Goal: Task Accomplishment & Management: Manage account settings

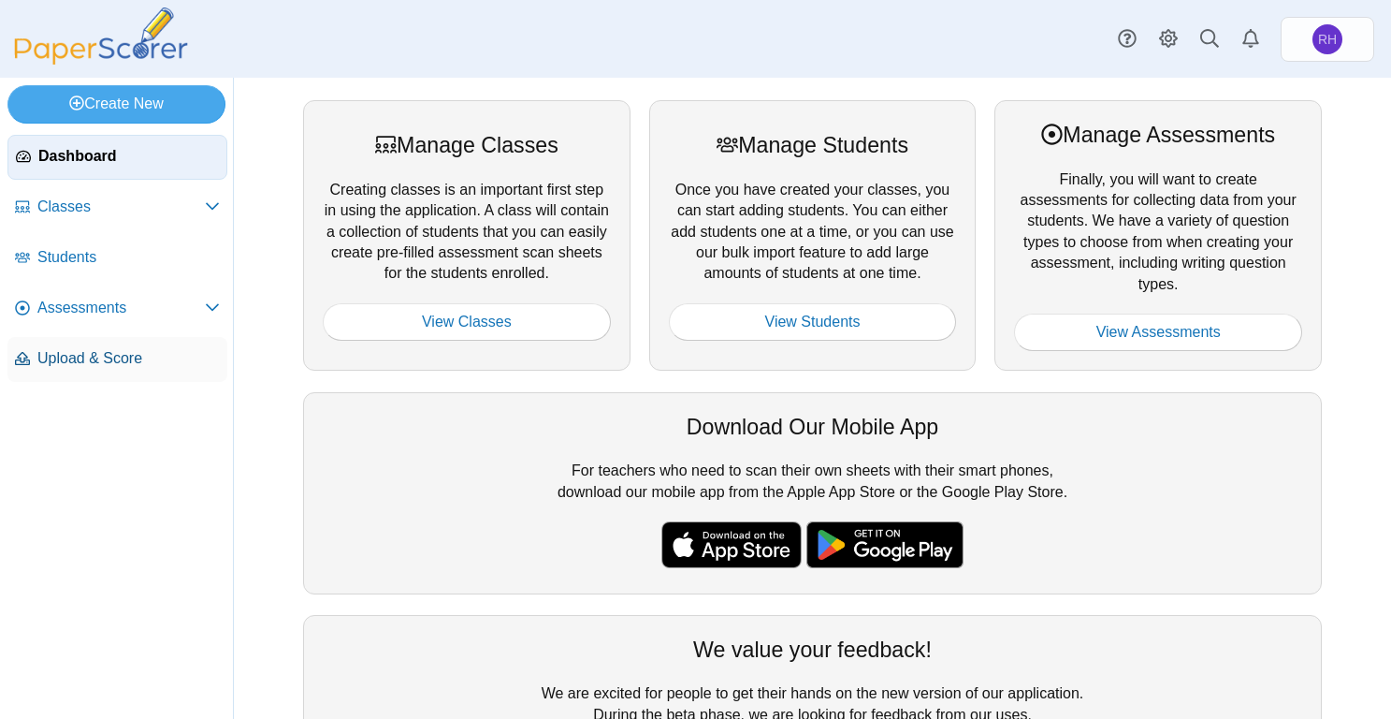
click at [133, 346] on link "Upload & Score" at bounding box center [117, 359] width 220 height 45
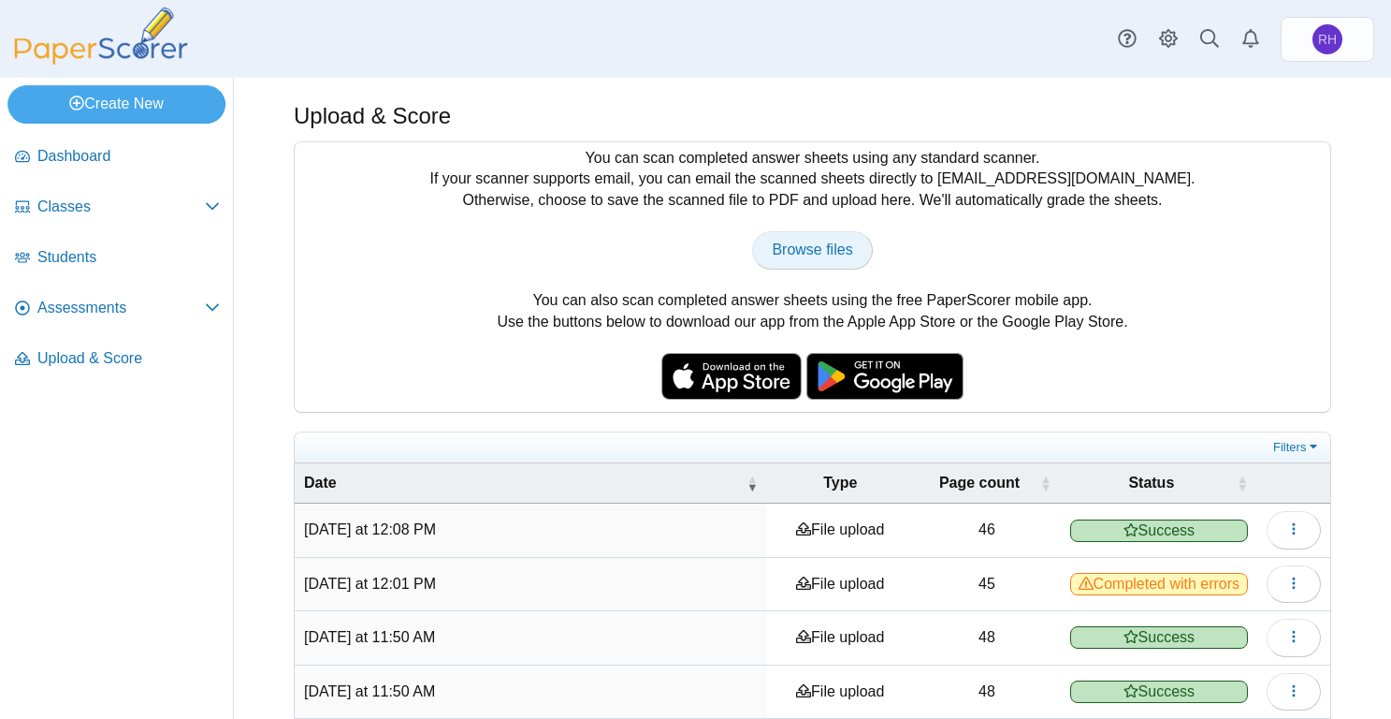
click at [833, 241] on span "Browse files" at bounding box center [812, 249] width 80 height 16
type input "**********"
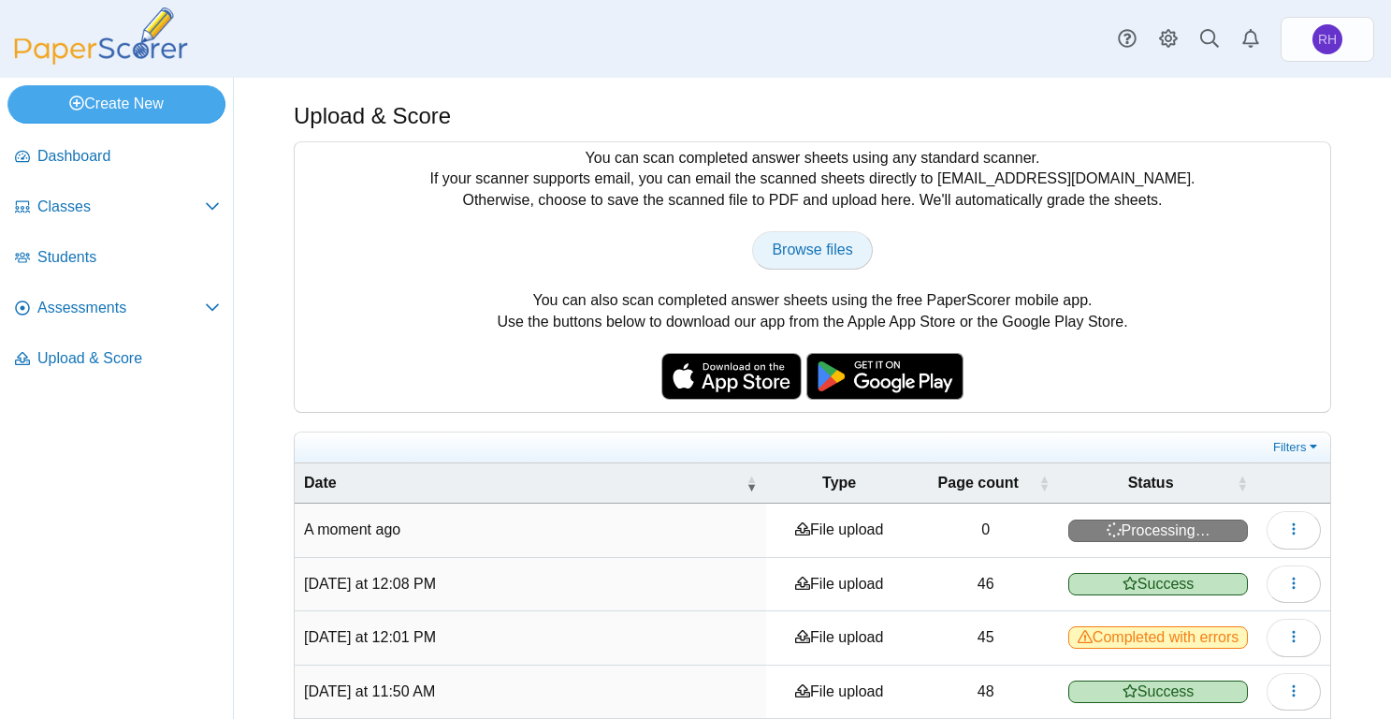
click at [794, 257] on span "Browse files" at bounding box center [812, 249] width 80 height 16
type input "**********"
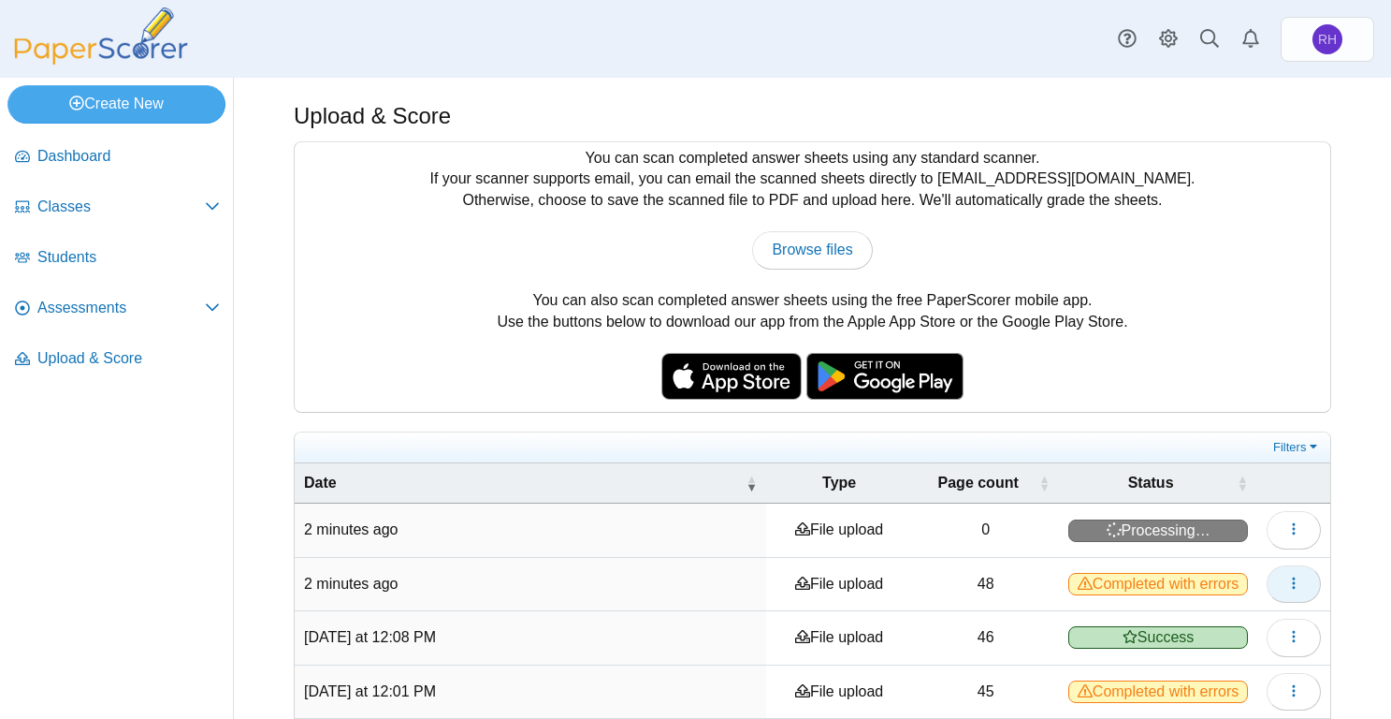
click at [1286, 577] on icon "button" at bounding box center [1293, 582] width 15 height 15
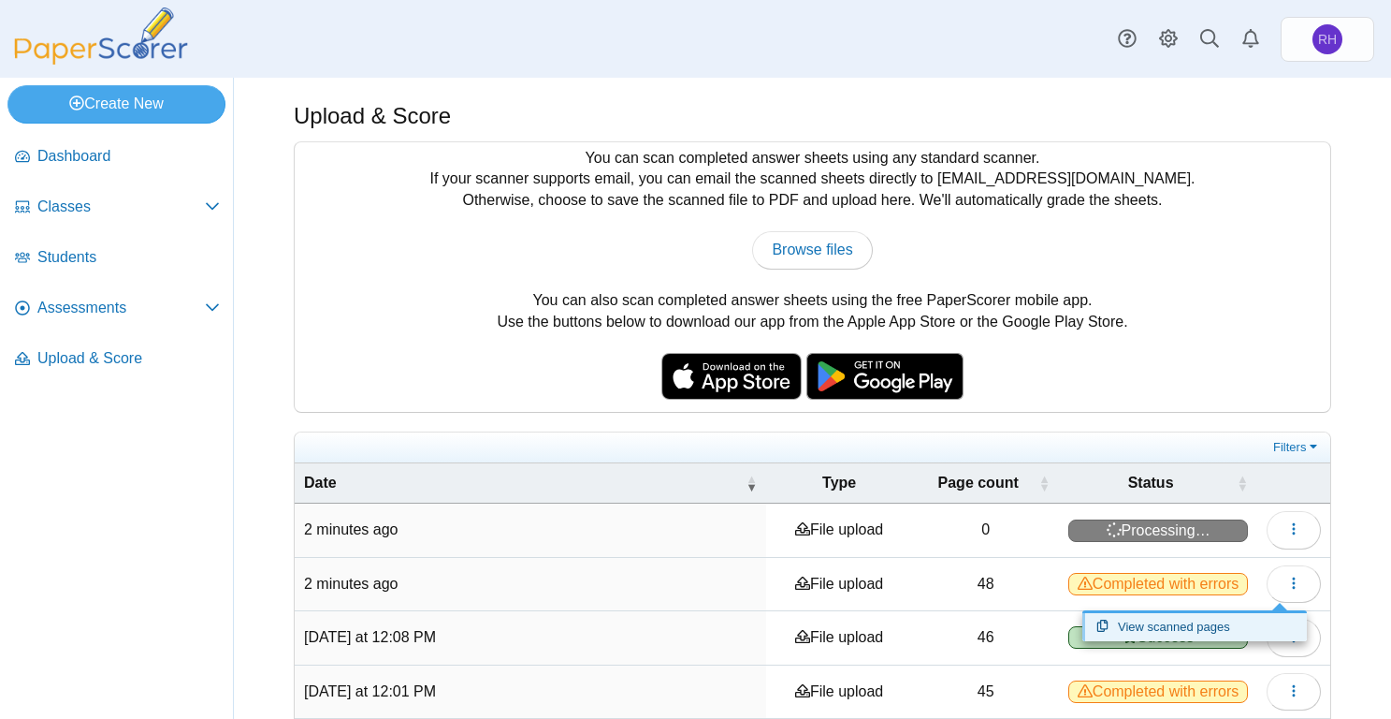
click at [1167, 617] on link "View scanned pages" at bounding box center [1194, 627] width 225 height 28
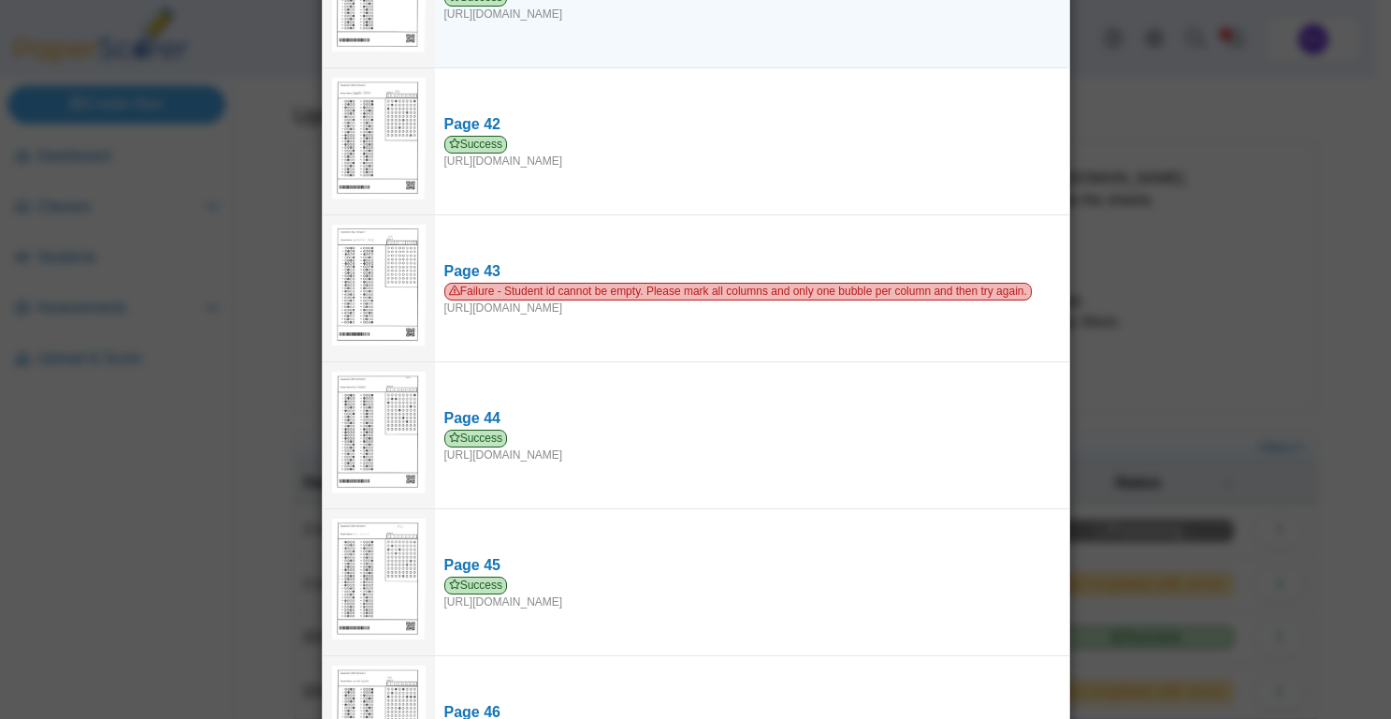
scroll to position [6175, 0]
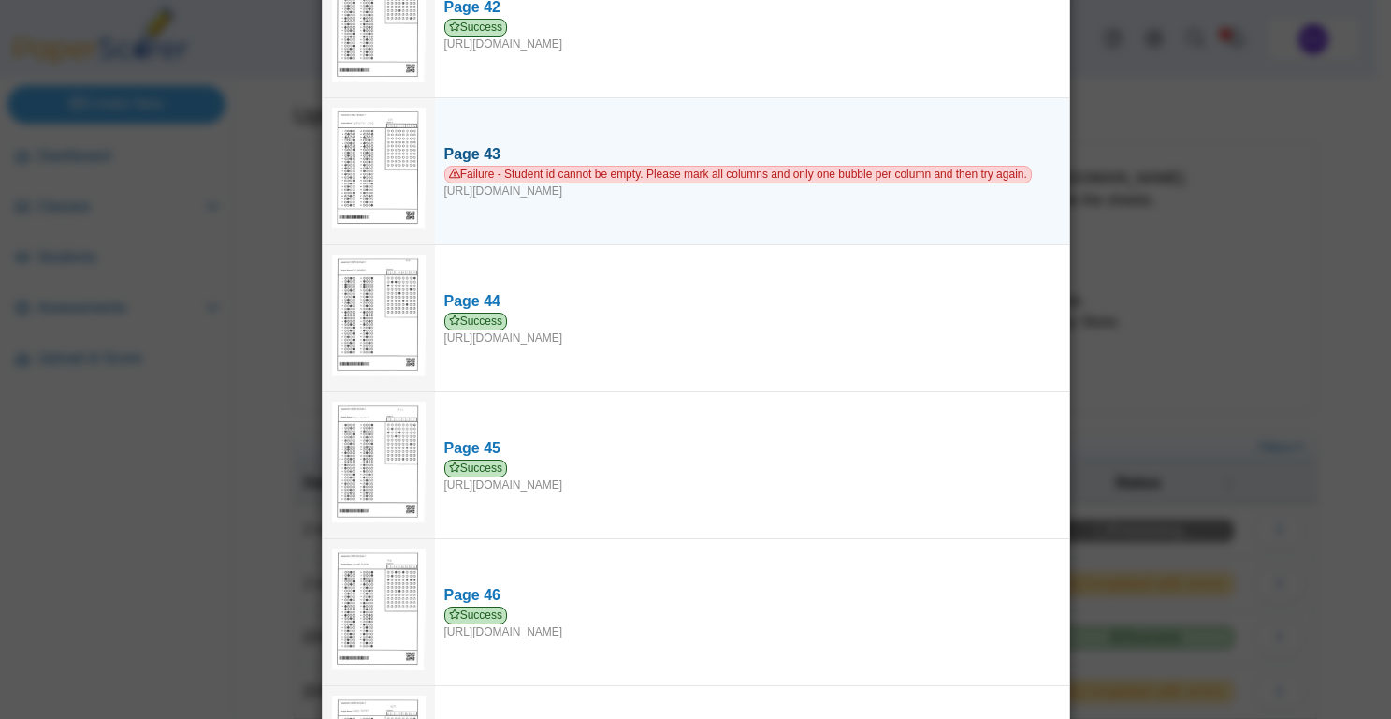
click at [543, 166] on span "Failure - Student id cannot be empty. Please mark all columns and only one bubb…" at bounding box center [738, 175] width 588 height 18
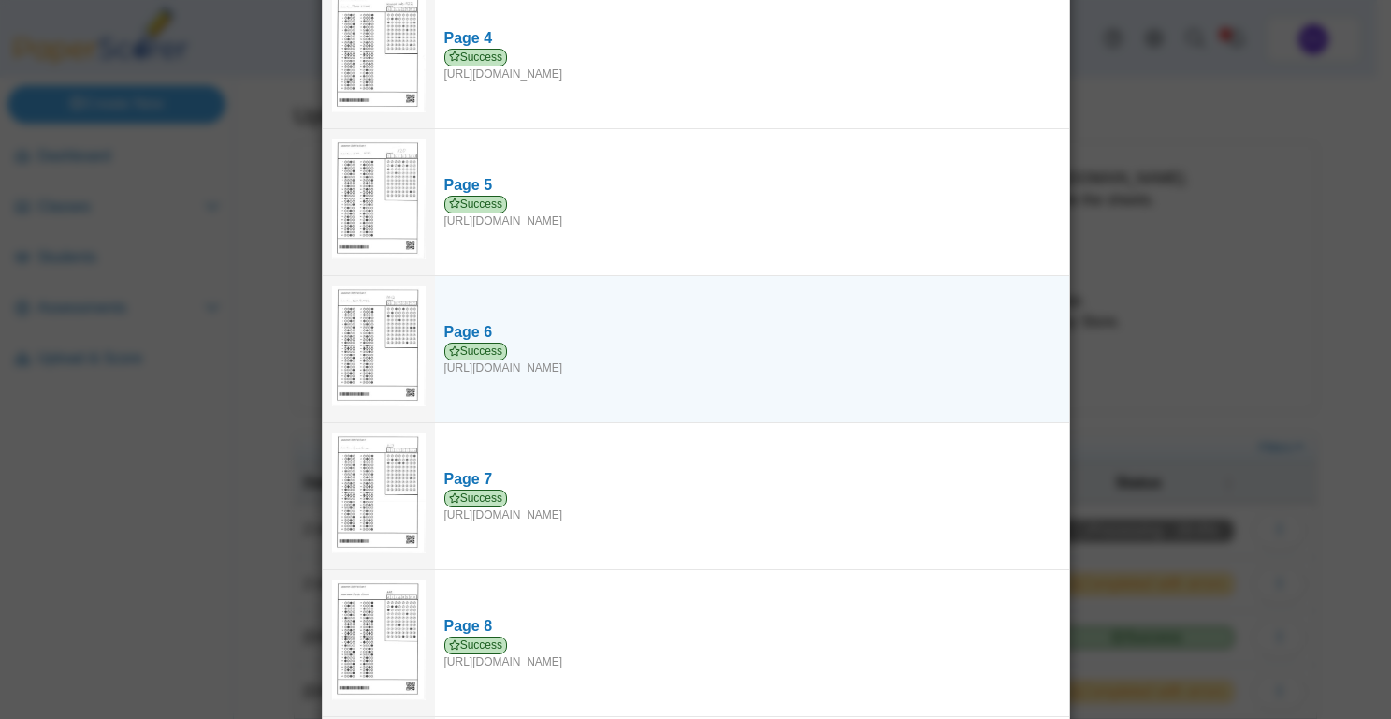
scroll to position [0, 0]
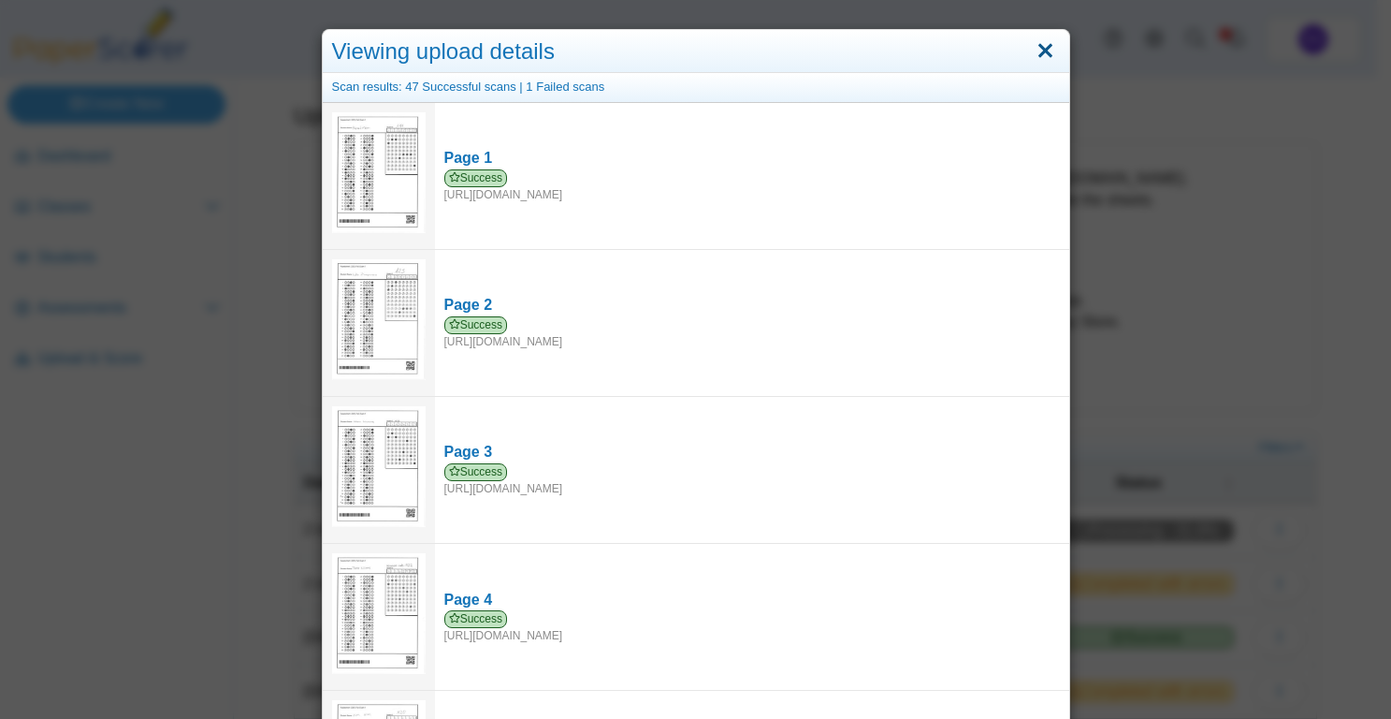
click at [1043, 36] on link "Close" at bounding box center [1045, 52] width 29 height 32
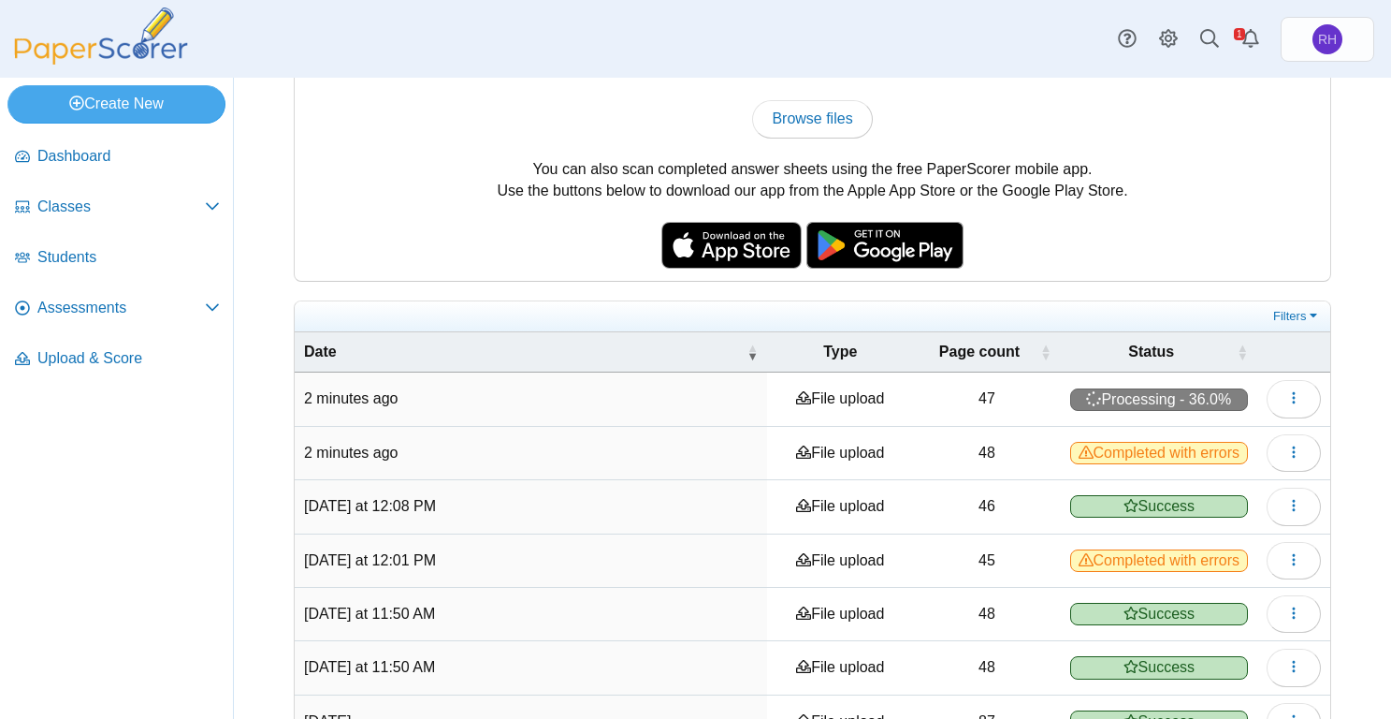
scroll to position [374, 0]
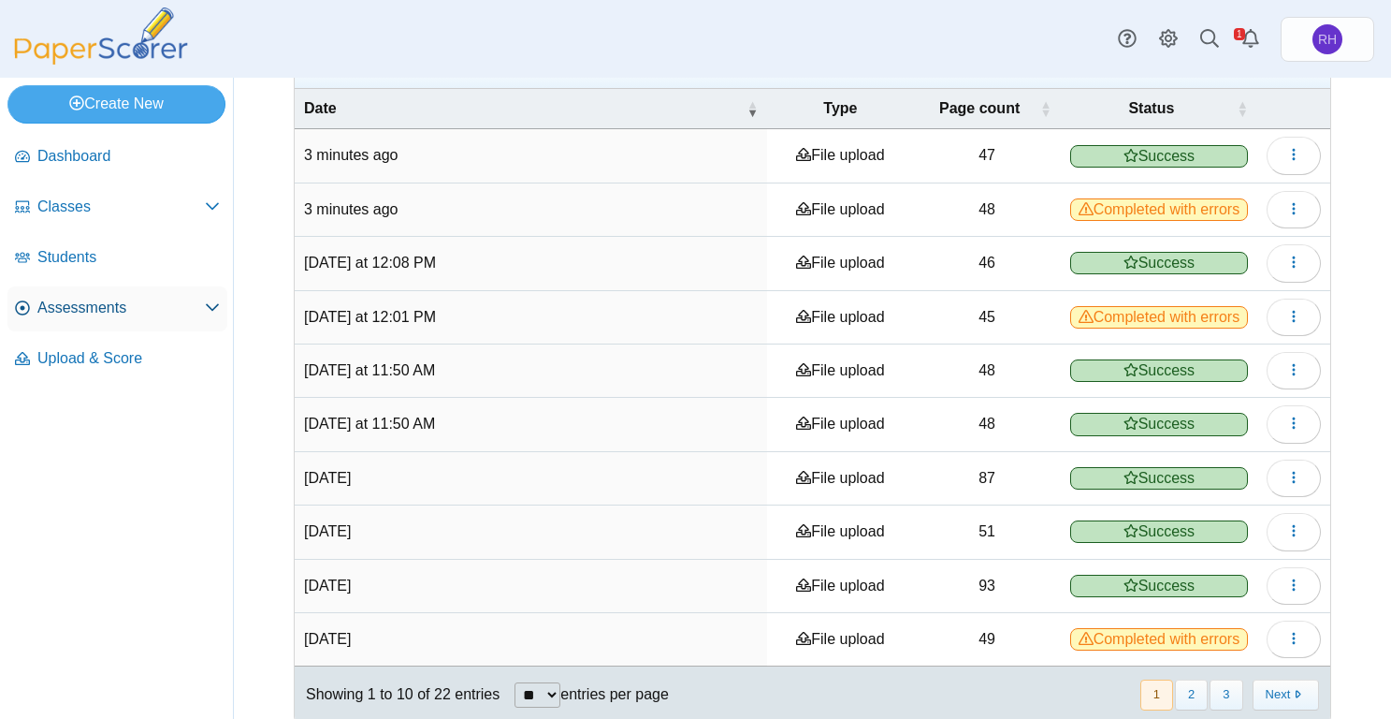
click at [101, 308] on span "Assessments" at bounding box center [120, 308] width 167 height 21
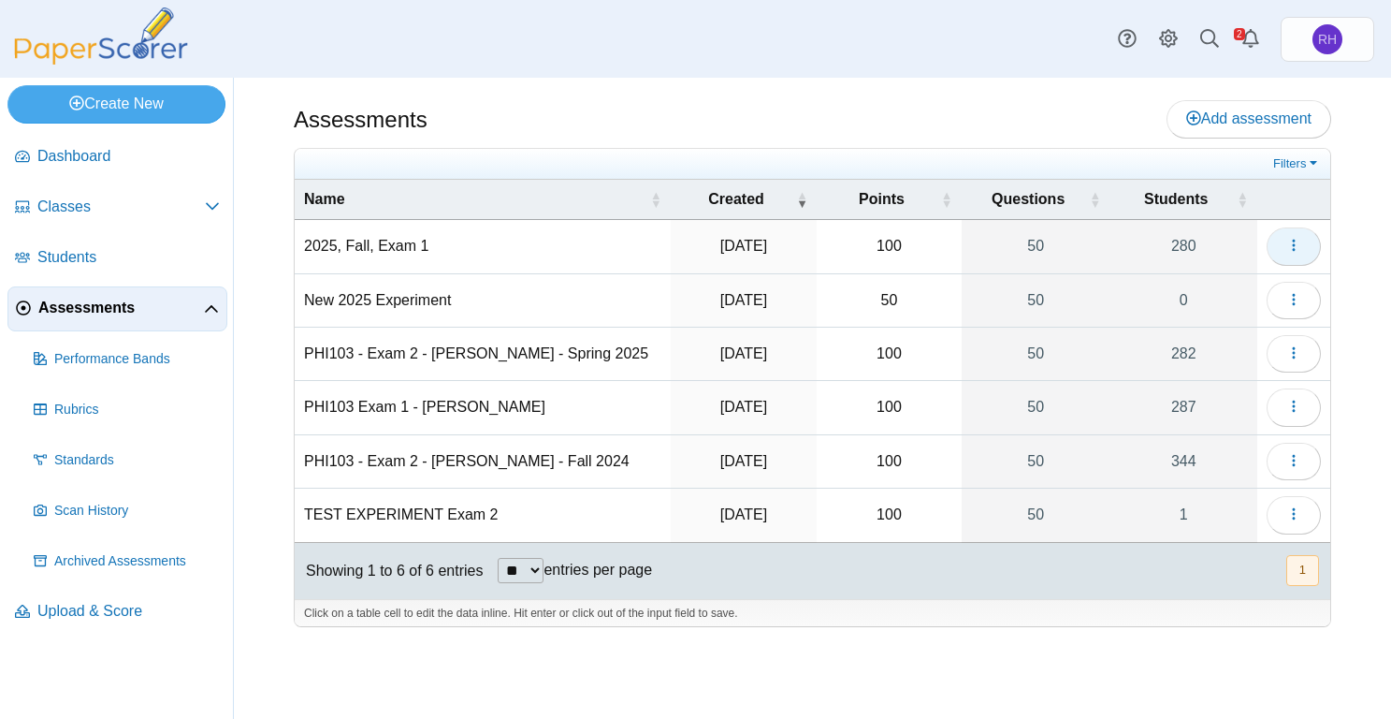
click at [1308, 240] on button "button" at bounding box center [1294, 245] width 54 height 37
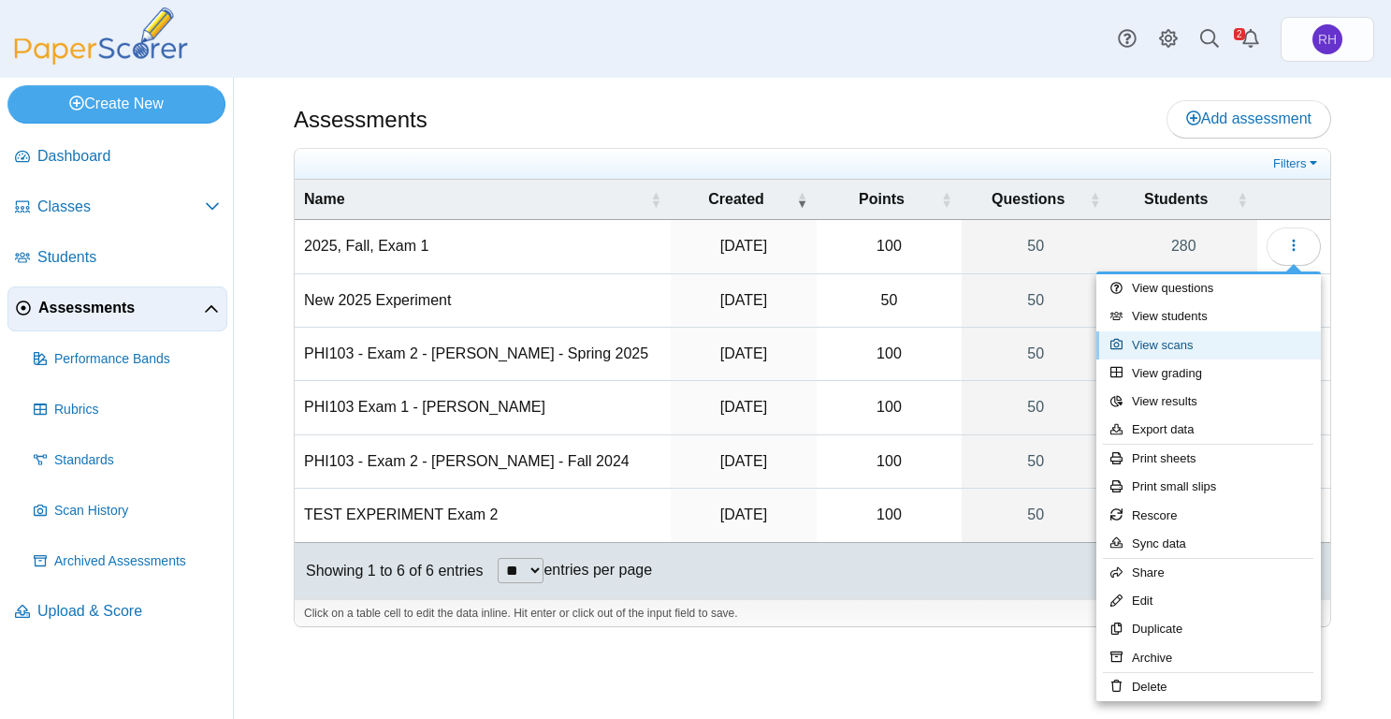
click at [1173, 345] on link "View scans" at bounding box center [1208, 345] width 225 height 28
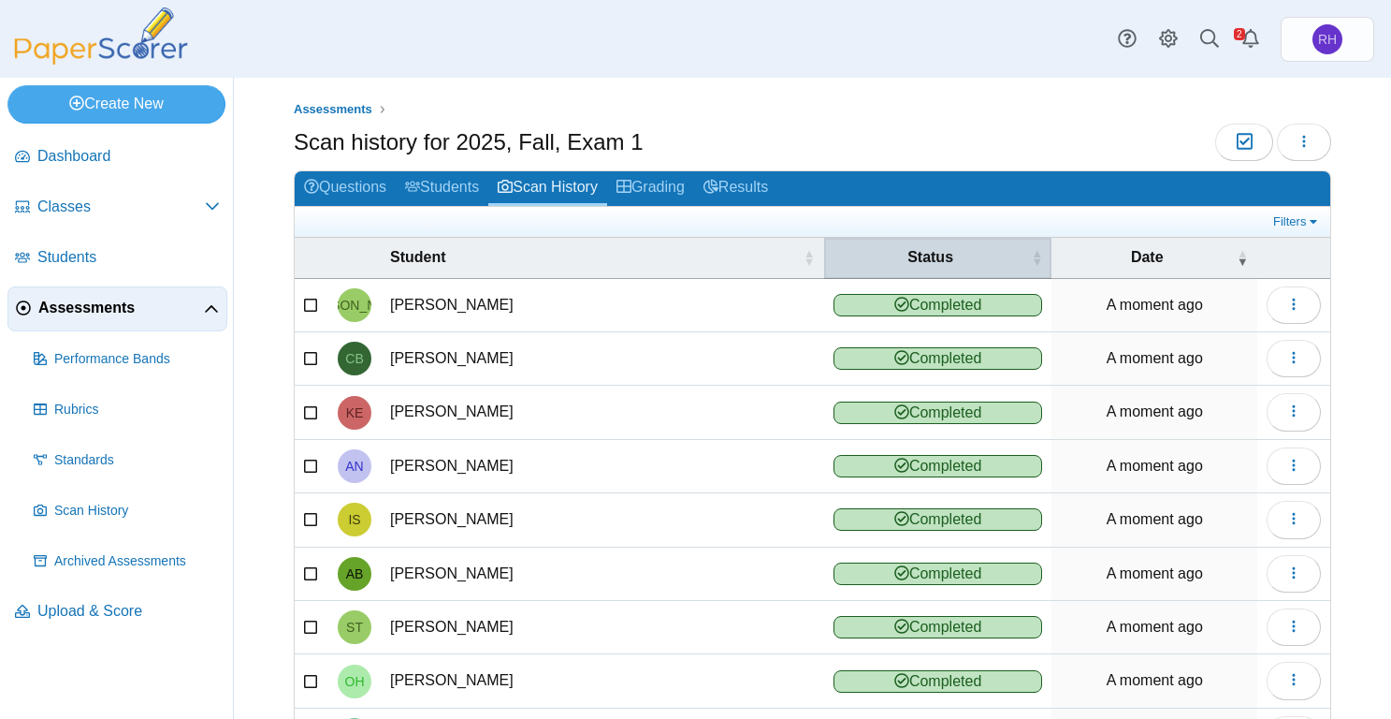
click at [955, 260] on span "Status" at bounding box center [931, 257] width 195 height 21
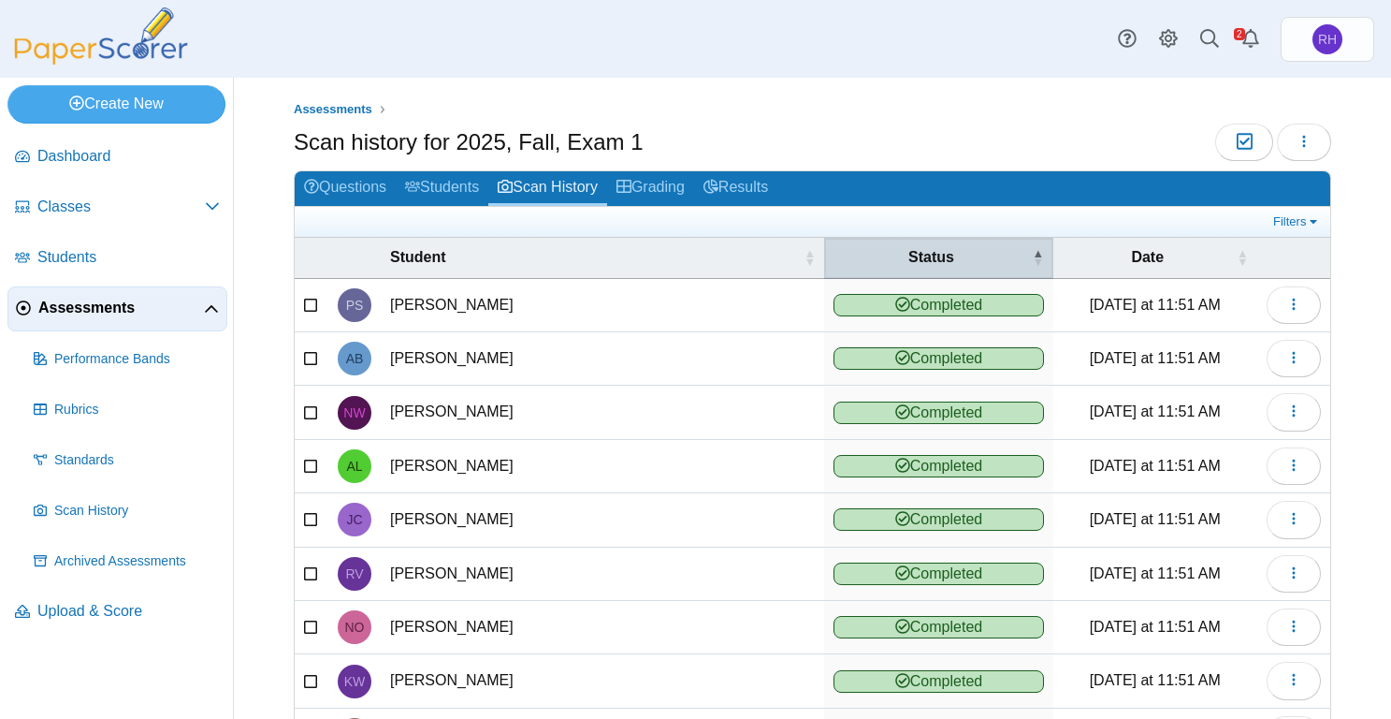
click at [951, 254] on span "Status" at bounding box center [931, 257] width 195 height 21
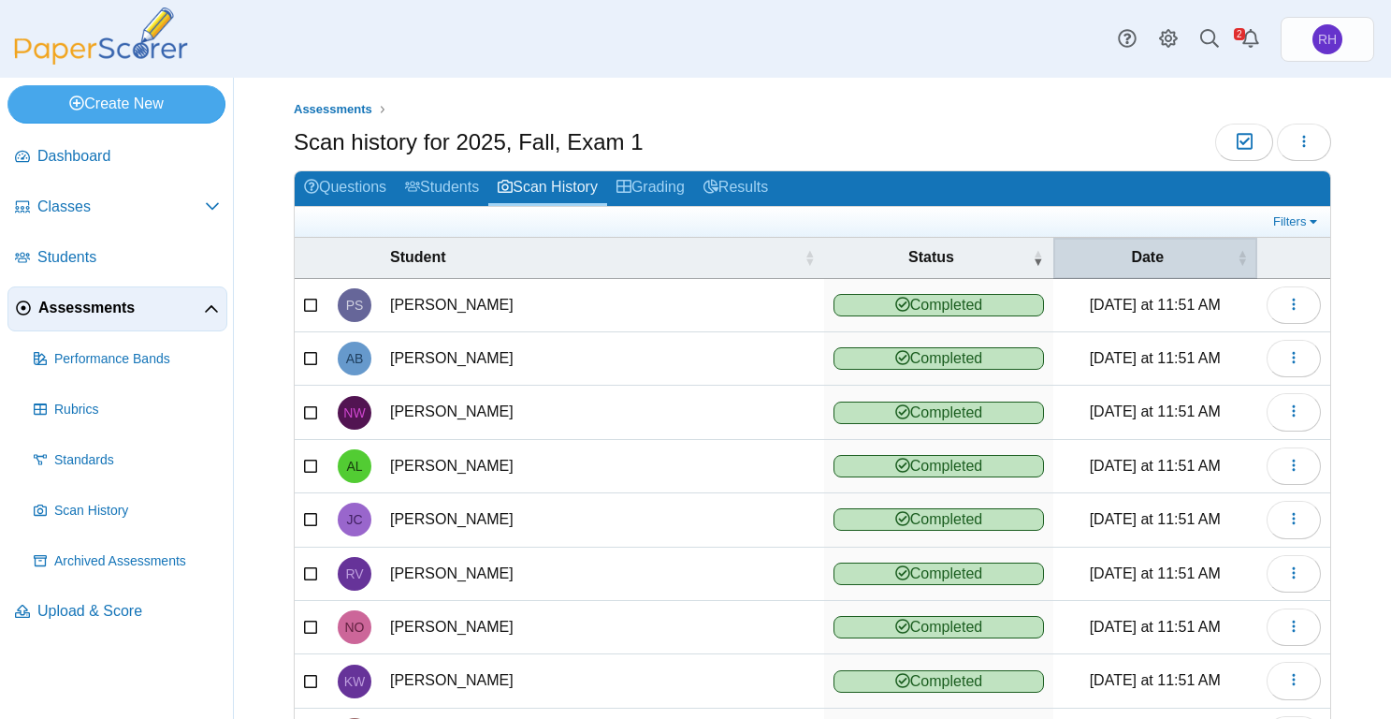
click at [1152, 256] on span "Date" at bounding box center [1148, 257] width 170 height 21
click at [1147, 252] on span "Date" at bounding box center [1148, 257] width 170 height 21
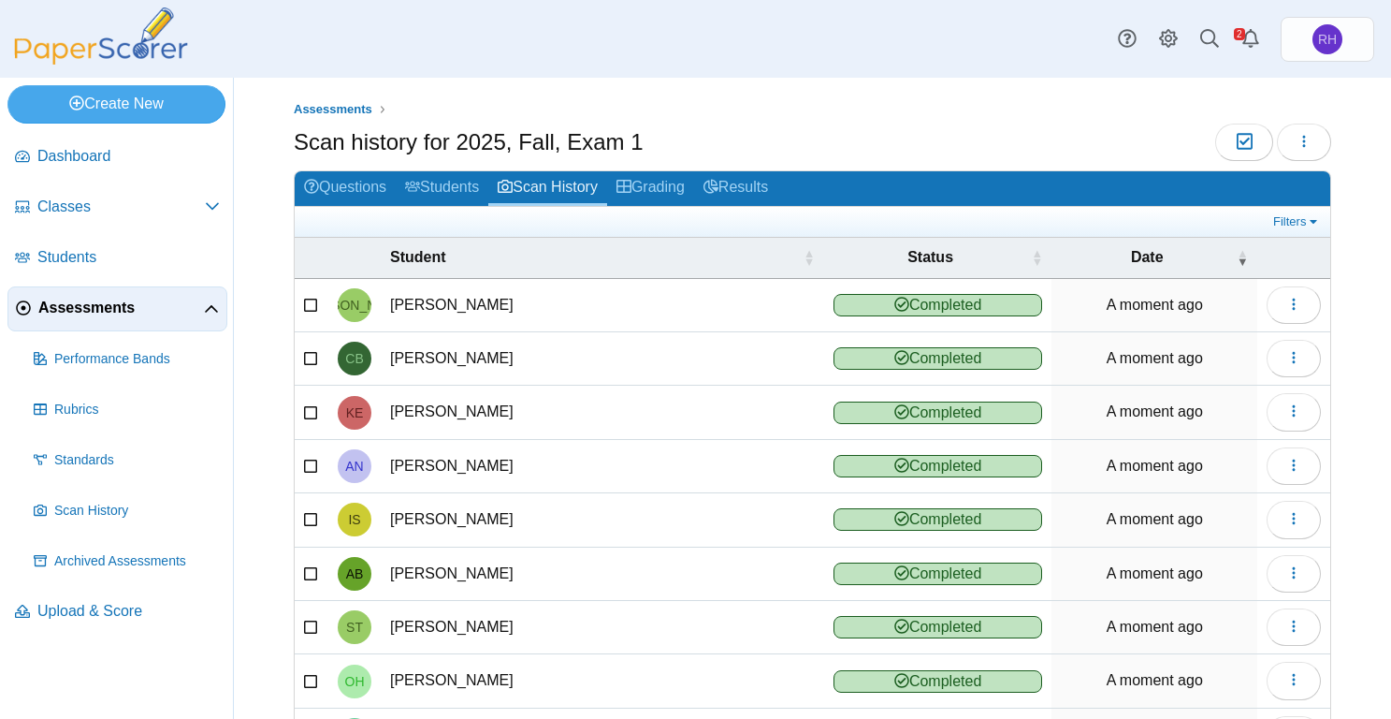
scroll to position [190, 0]
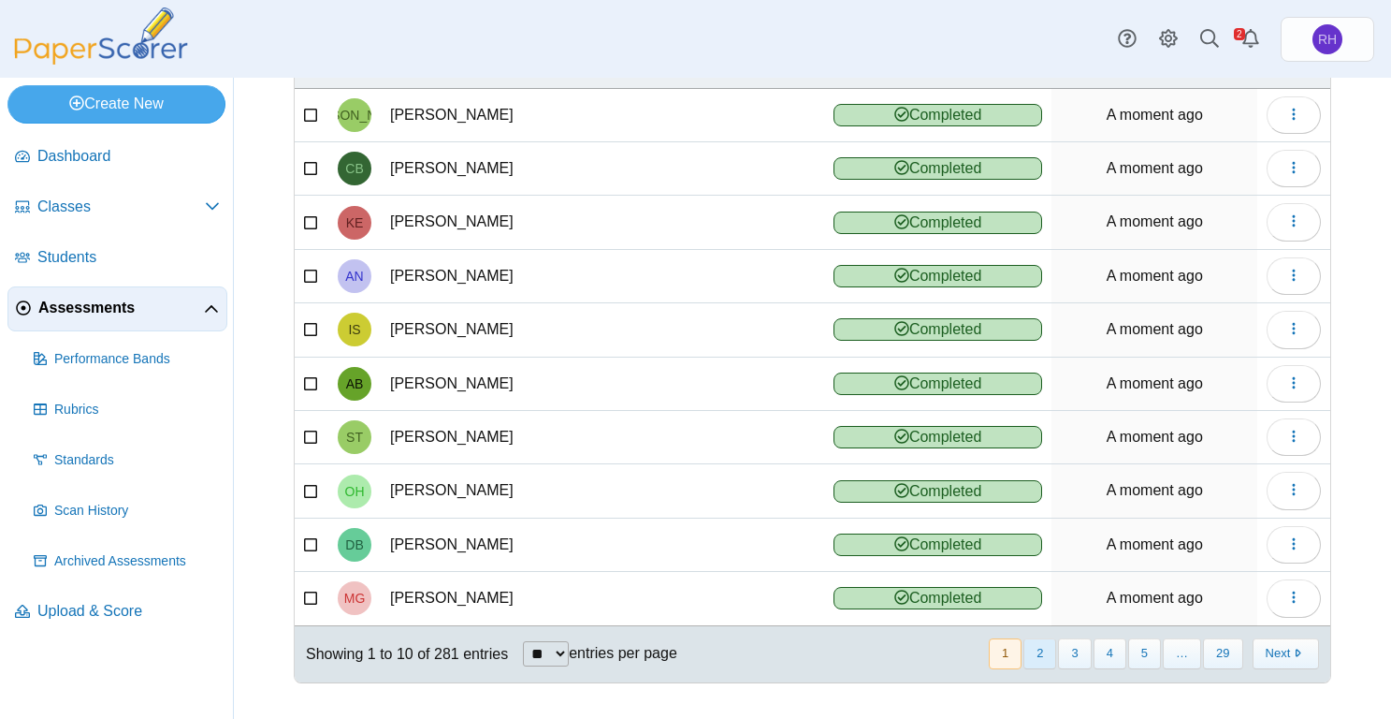
click at [1038, 650] on button "2" at bounding box center [1040, 653] width 33 height 31
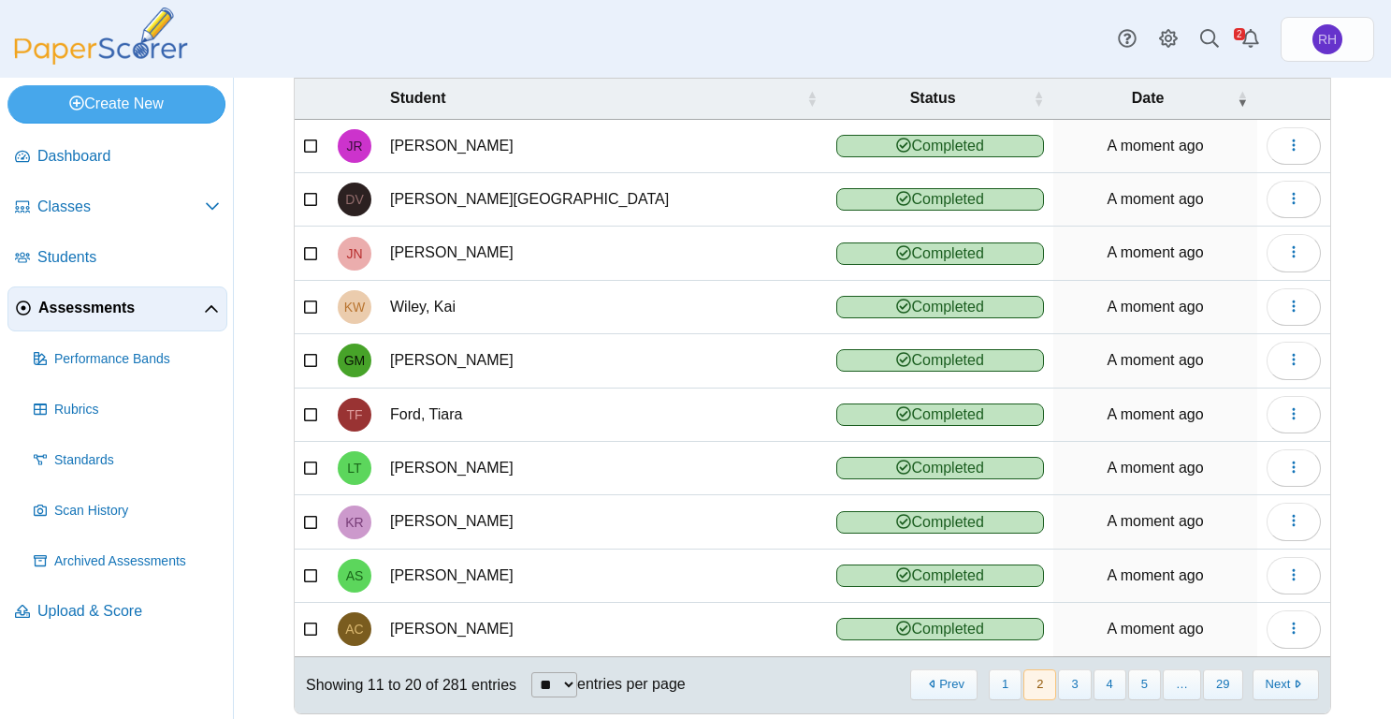
scroll to position [164, 0]
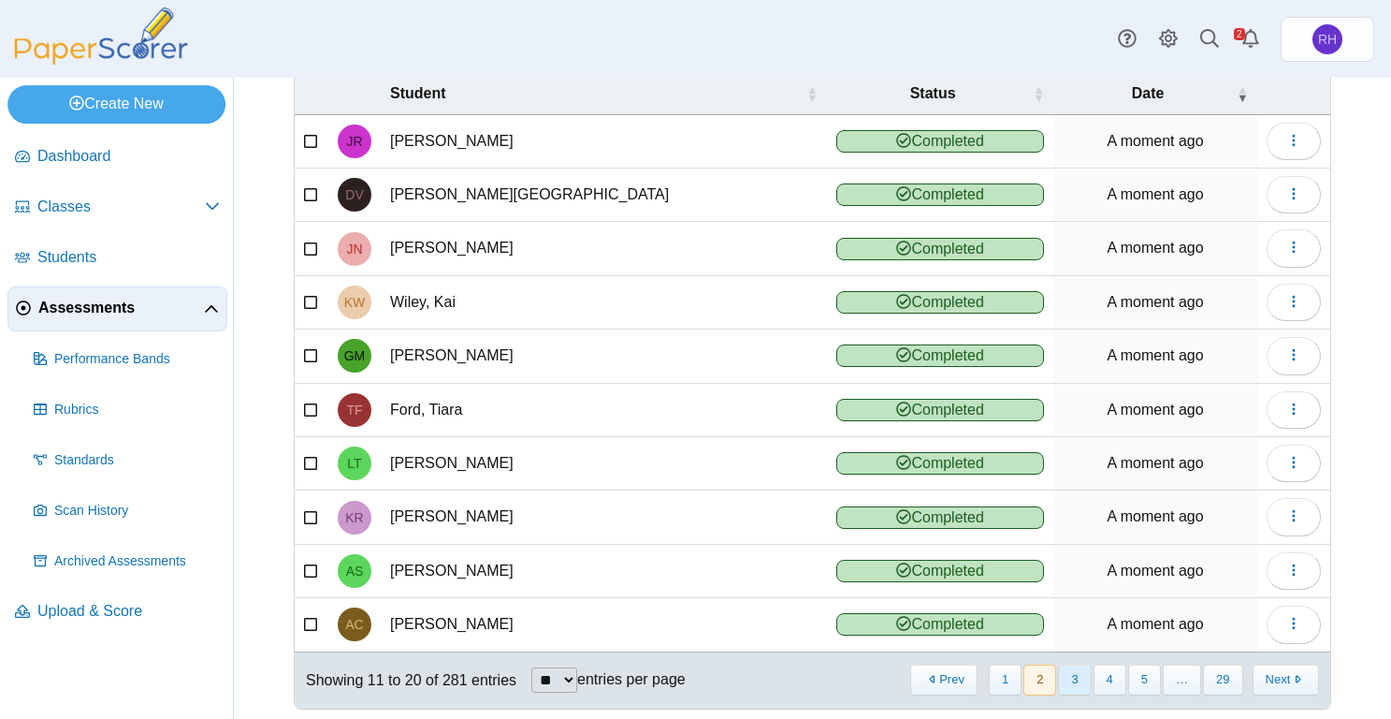
click at [1070, 681] on button "3" at bounding box center [1074, 679] width 33 height 31
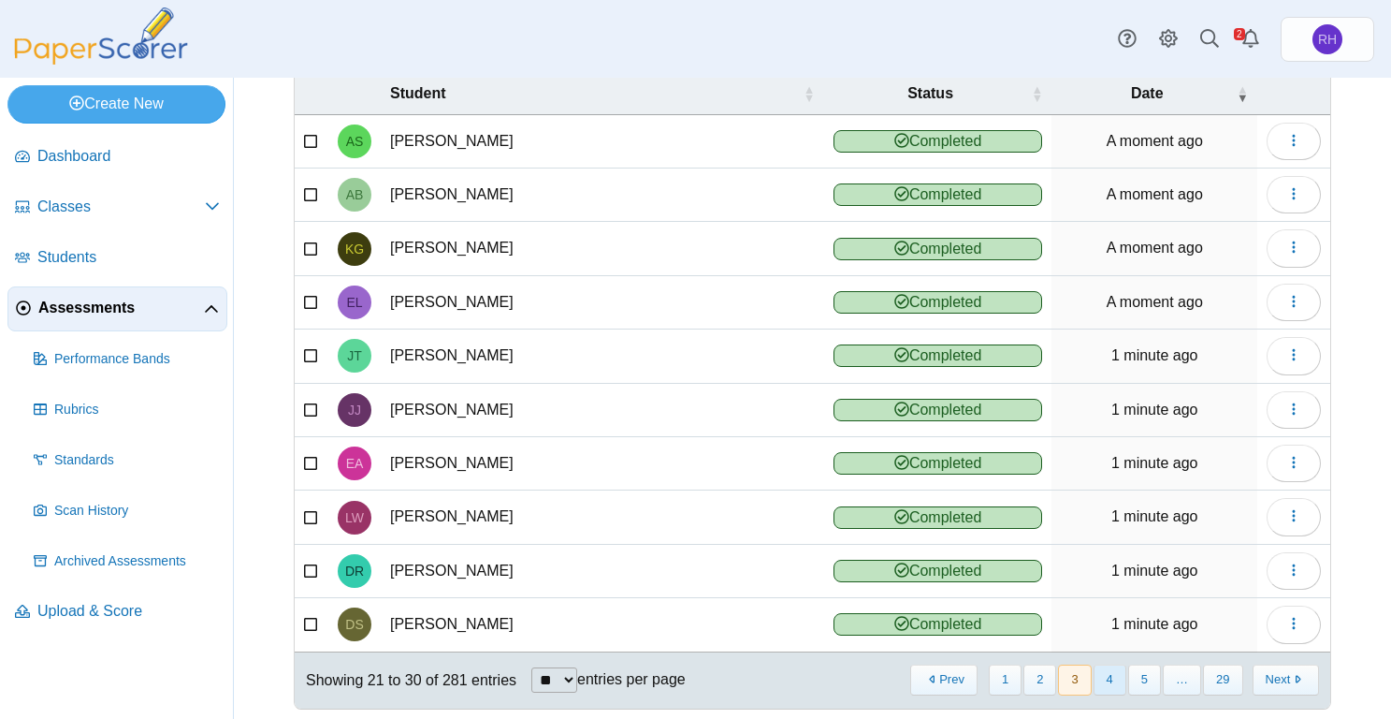
click at [1111, 681] on button "4" at bounding box center [1110, 679] width 33 height 31
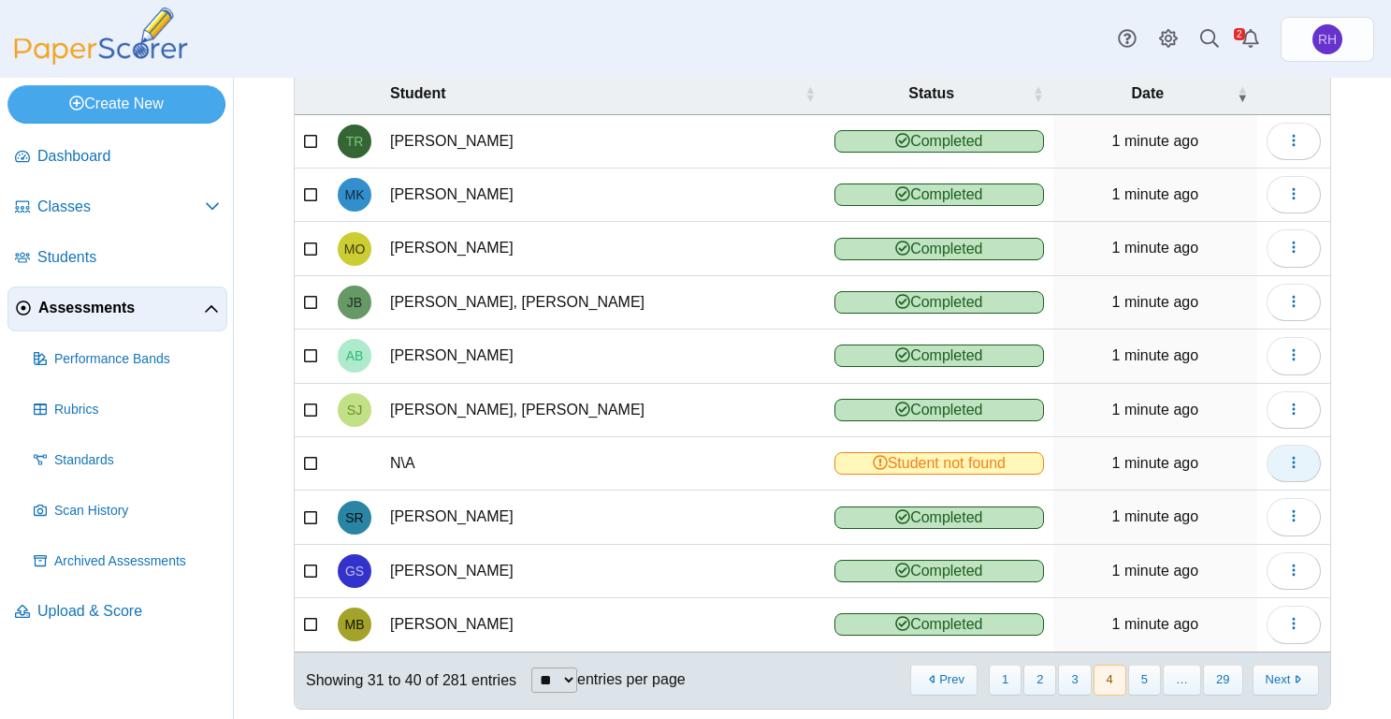
click at [1286, 469] on icon "button" at bounding box center [1293, 462] width 15 height 15
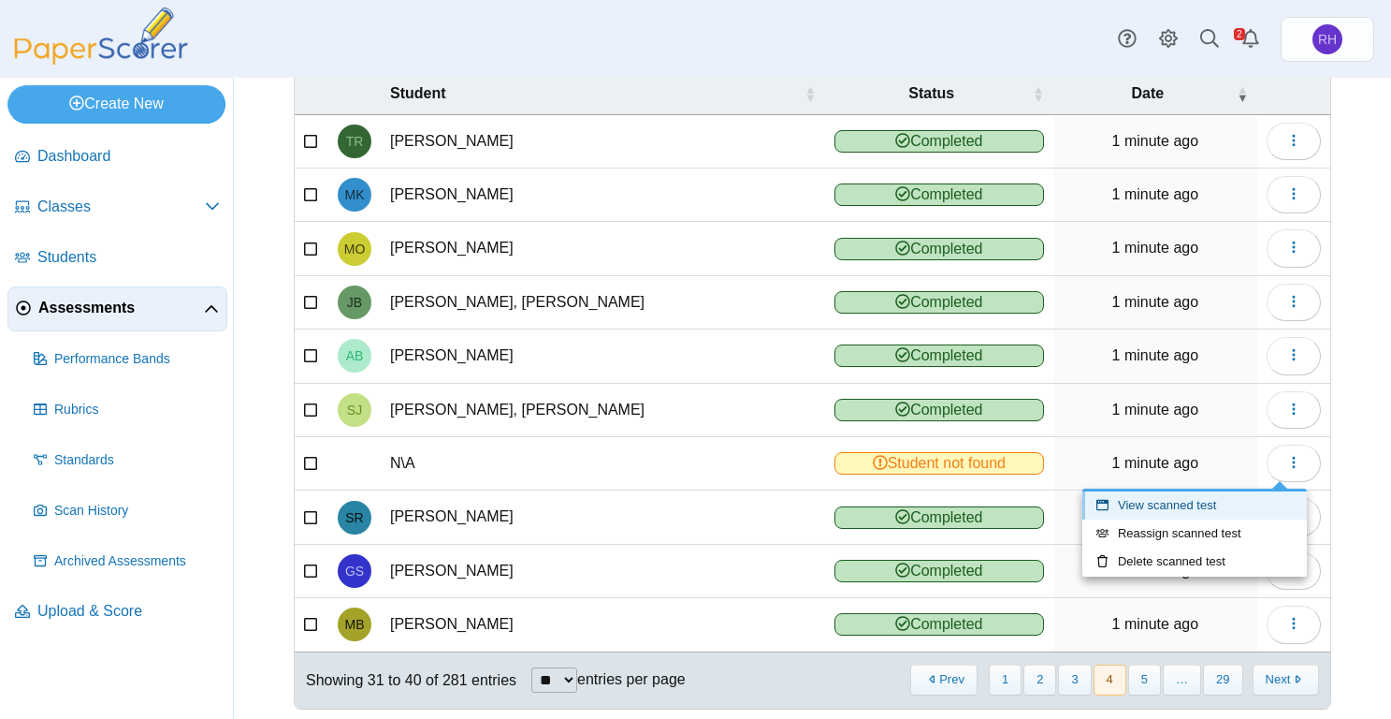
click at [1201, 502] on link "View scanned test" at bounding box center [1194, 505] width 225 height 28
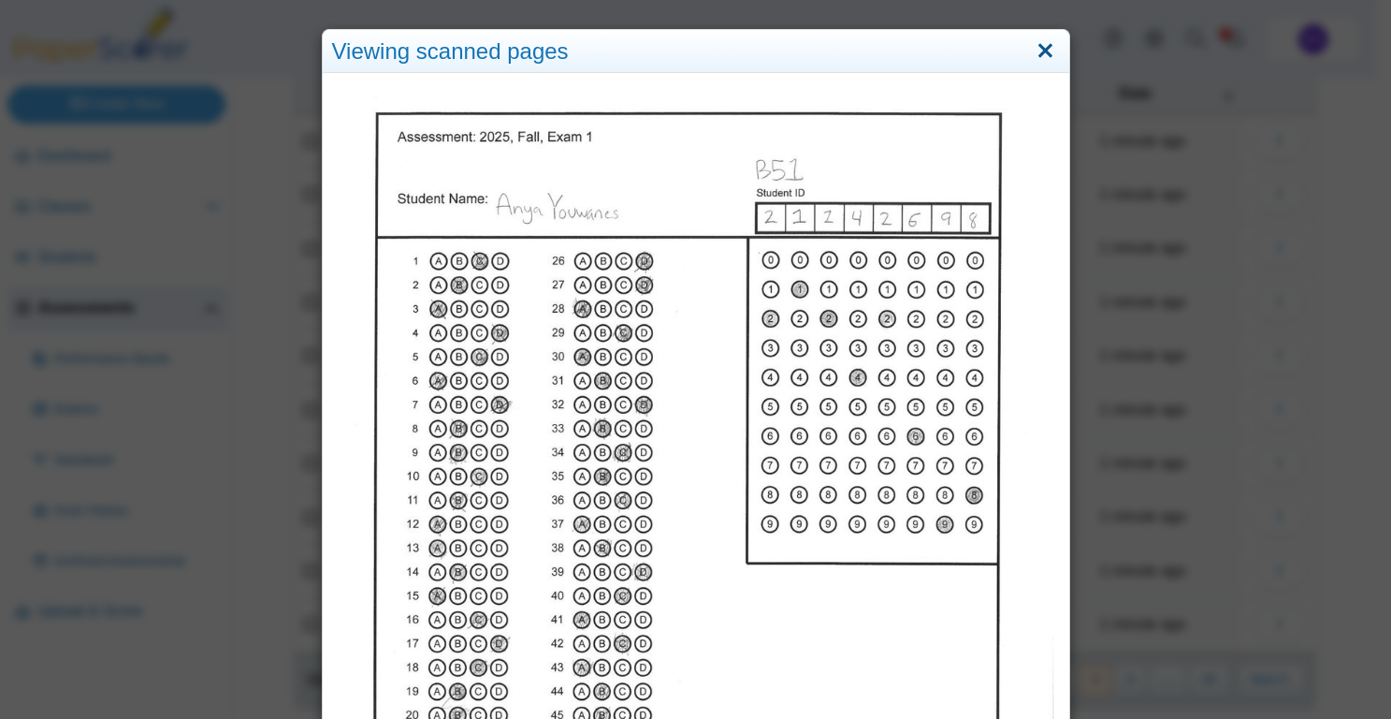
click at [1041, 54] on link "Close" at bounding box center [1045, 52] width 29 height 32
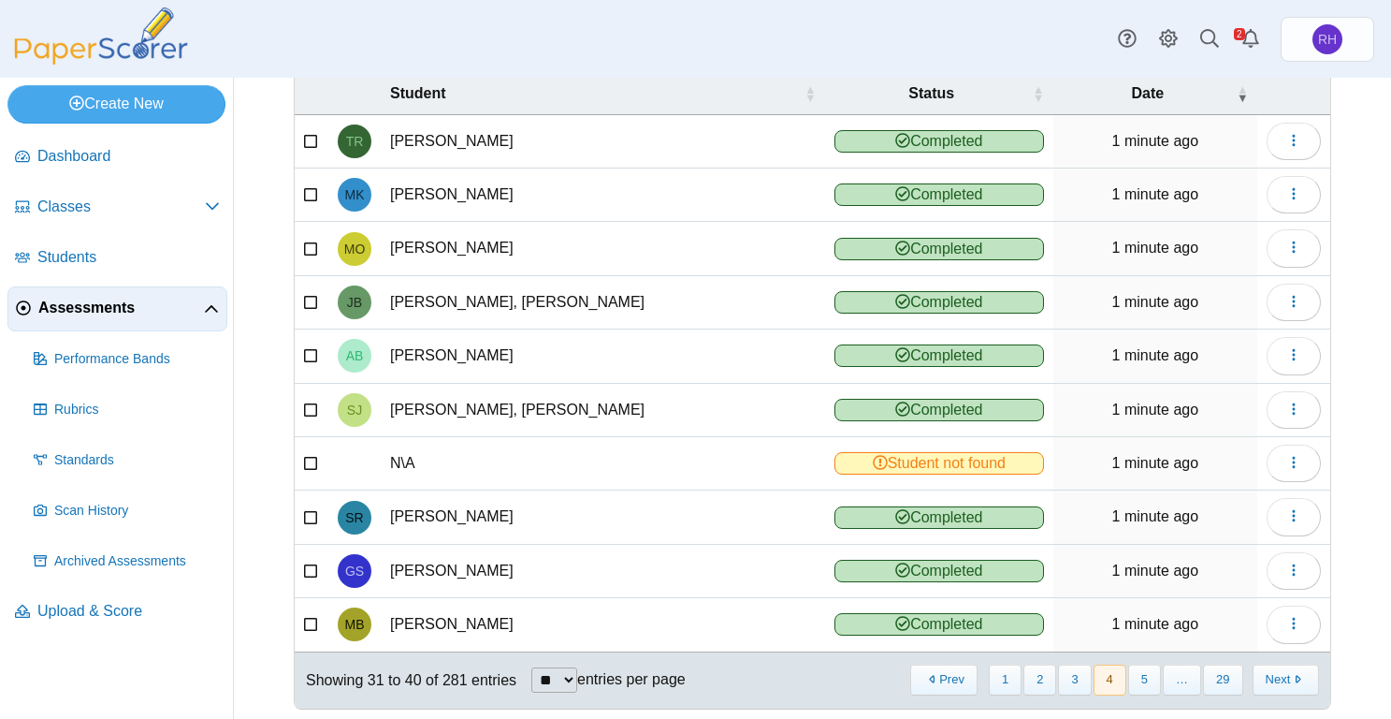
click at [304, 458] on icon at bounding box center [311, 461] width 15 height 13
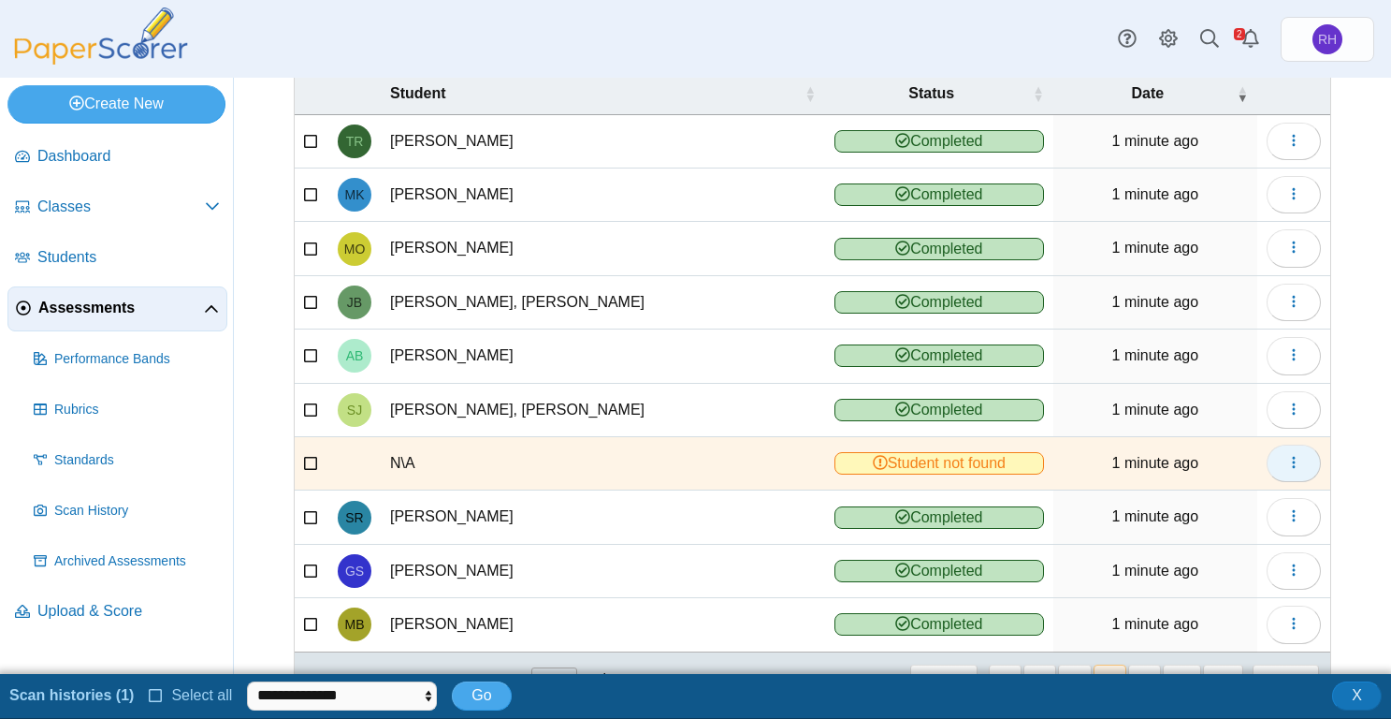
click at [1288, 461] on button "button" at bounding box center [1294, 462] width 54 height 37
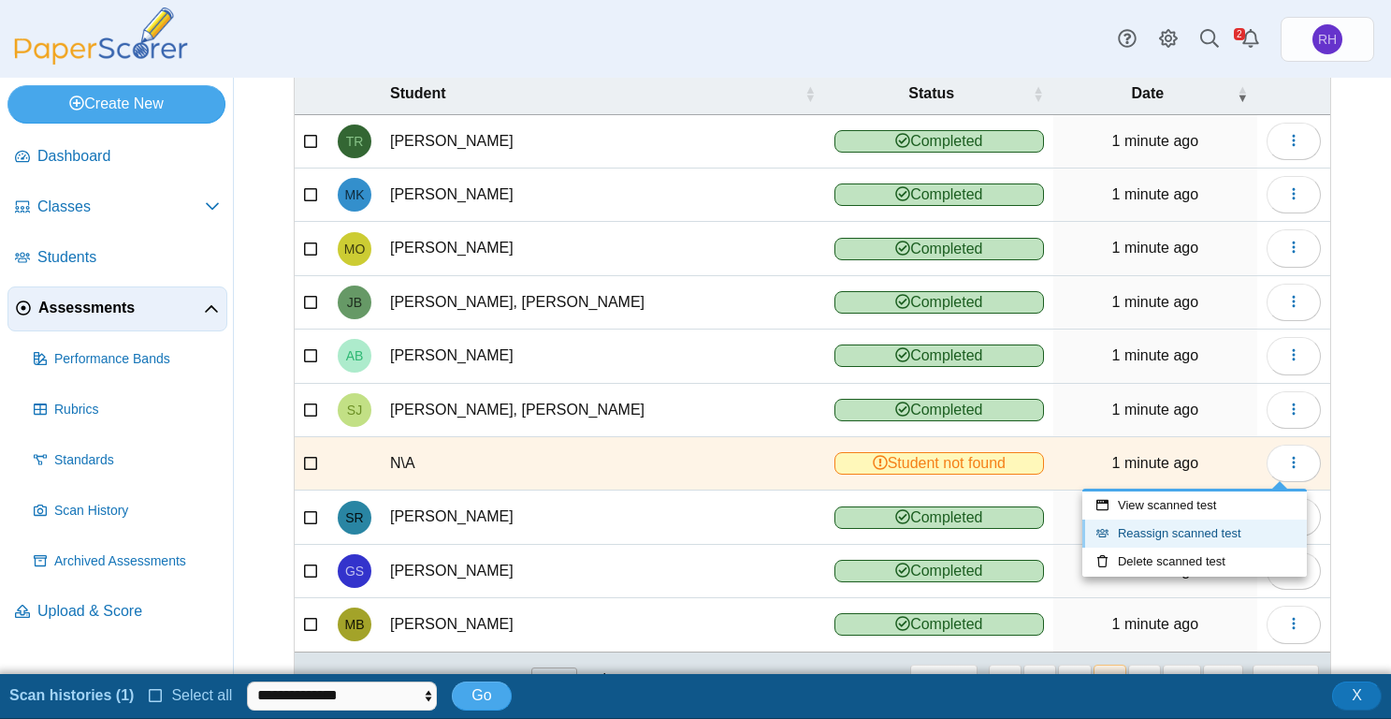
click at [1154, 532] on link "Reassign scanned test" at bounding box center [1194, 533] width 225 height 28
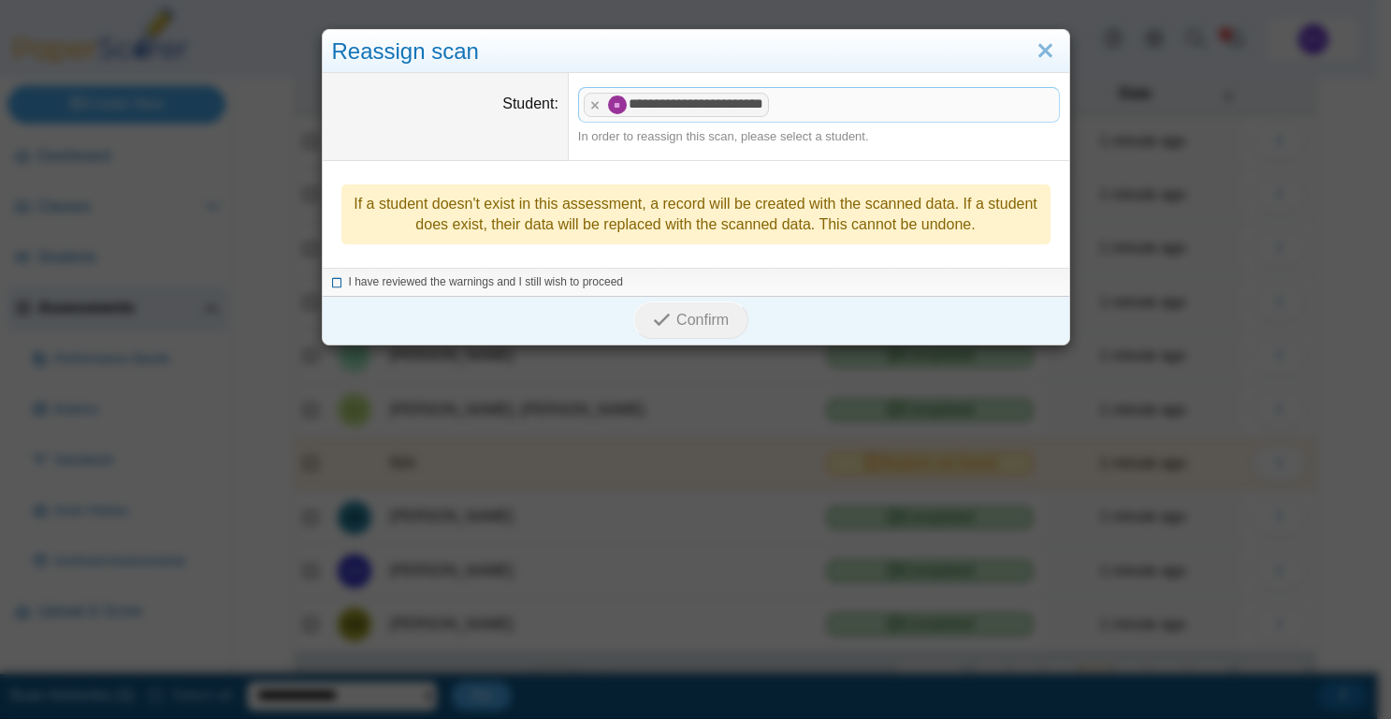
click at [349, 280] on span "I have reviewed the warnings and I still wish to proceed" at bounding box center [486, 281] width 275 height 13
click at [661, 316] on use "submit" at bounding box center [662, 319] width 16 height 12
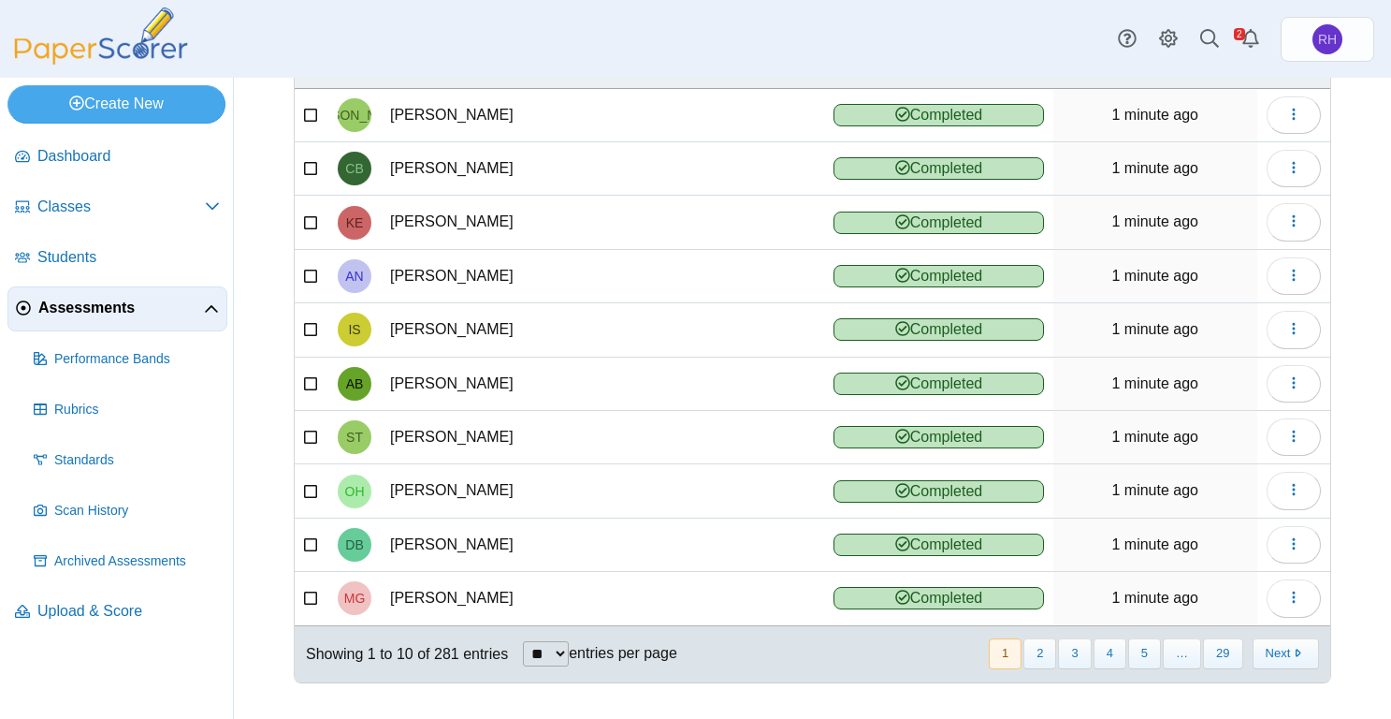
scroll to position [157, 0]
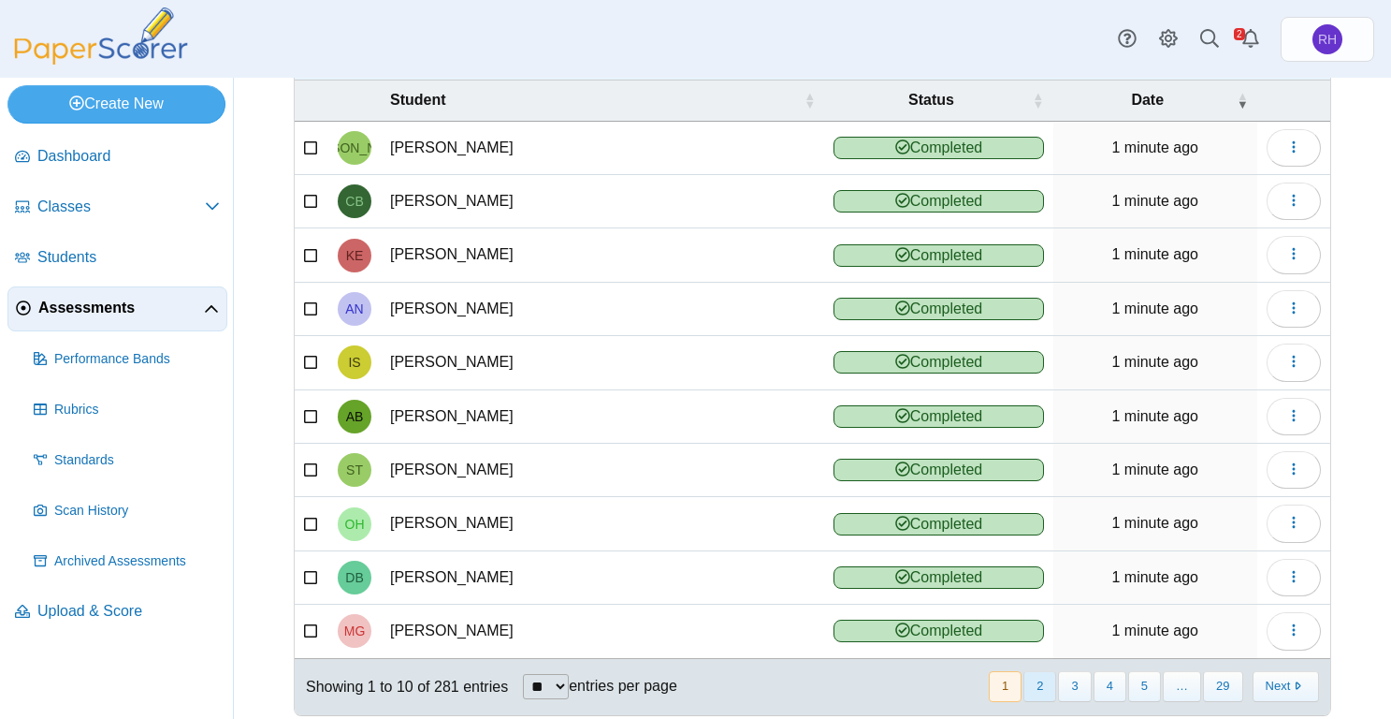
click at [1037, 684] on button "2" at bounding box center [1040, 686] width 33 height 31
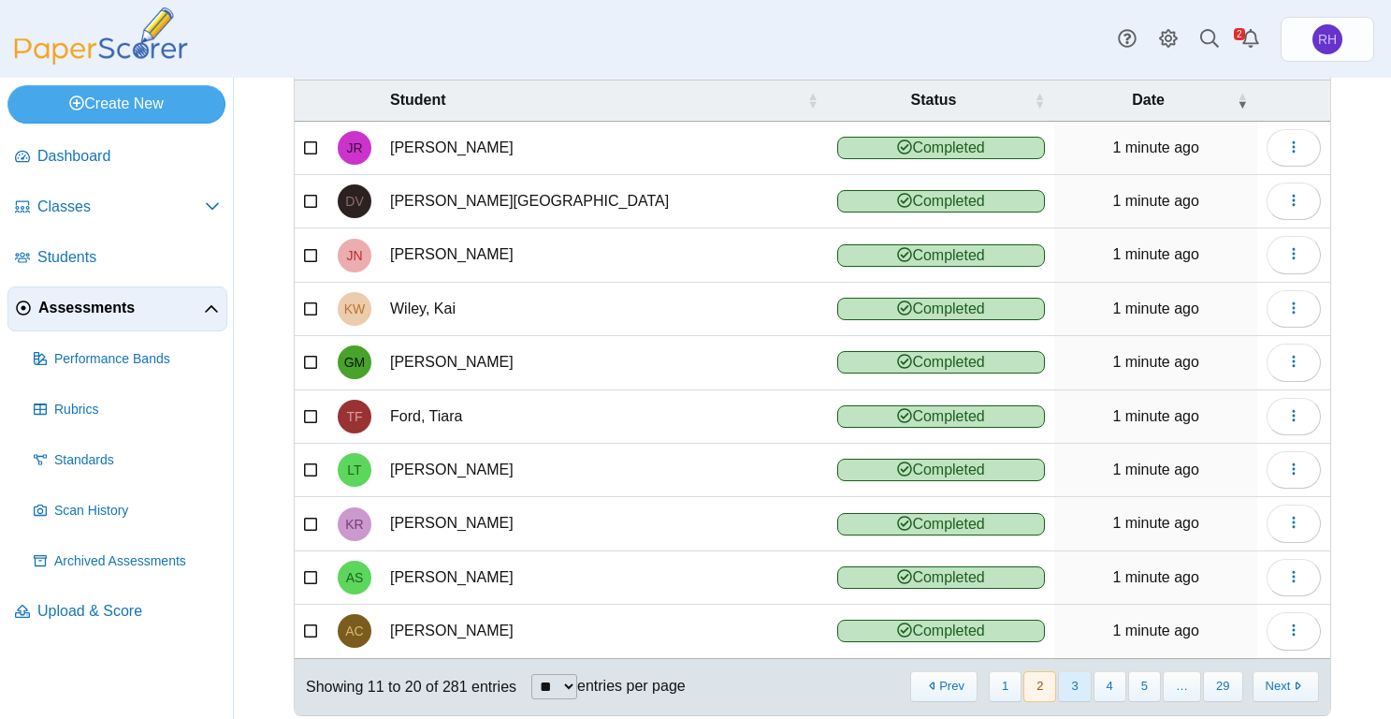
click at [1074, 684] on button "3" at bounding box center [1074, 686] width 33 height 31
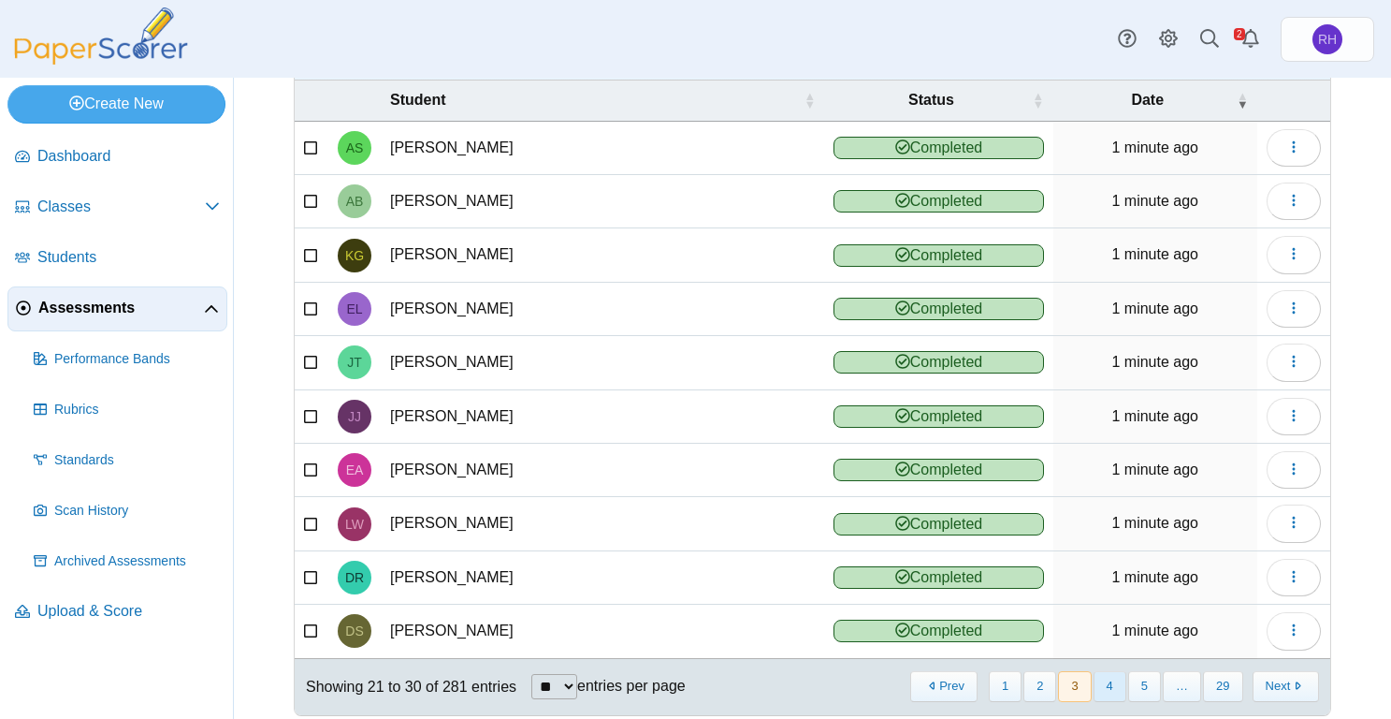
click at [1098, 689] on button "4" at bounding box center [1110, 686] width 33 height 31
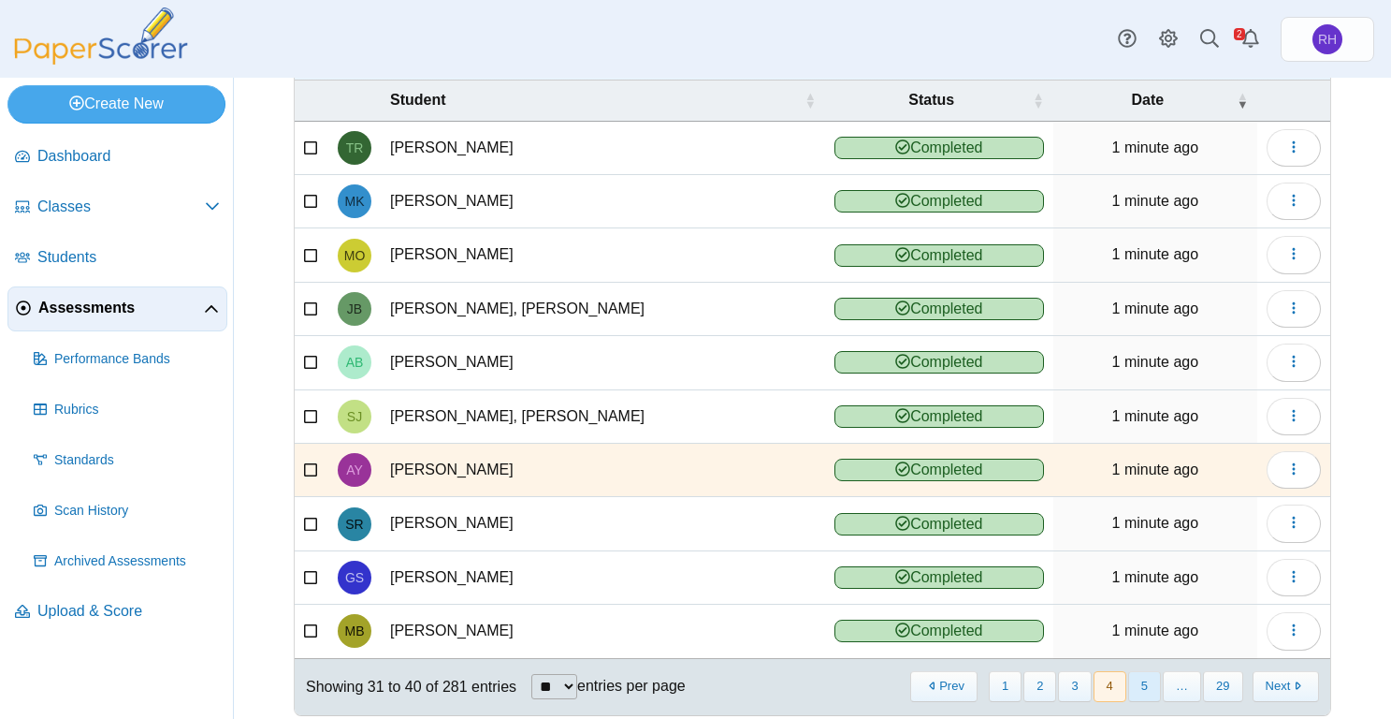
click at [1138, 692] on button "5" at bounding box center [1144, 686] width 33 height 31
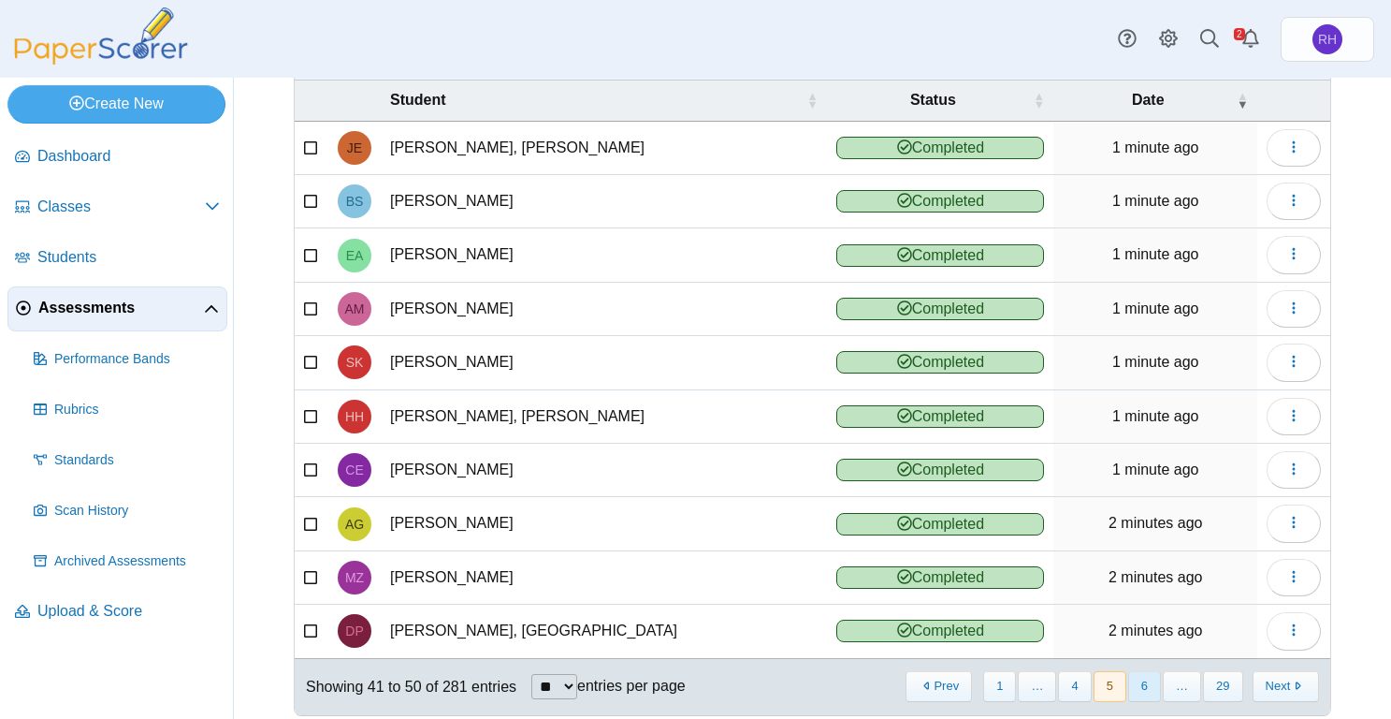
click at [1138, 697] on button "6" at bounding box center [1144, 686] width 33 height 31
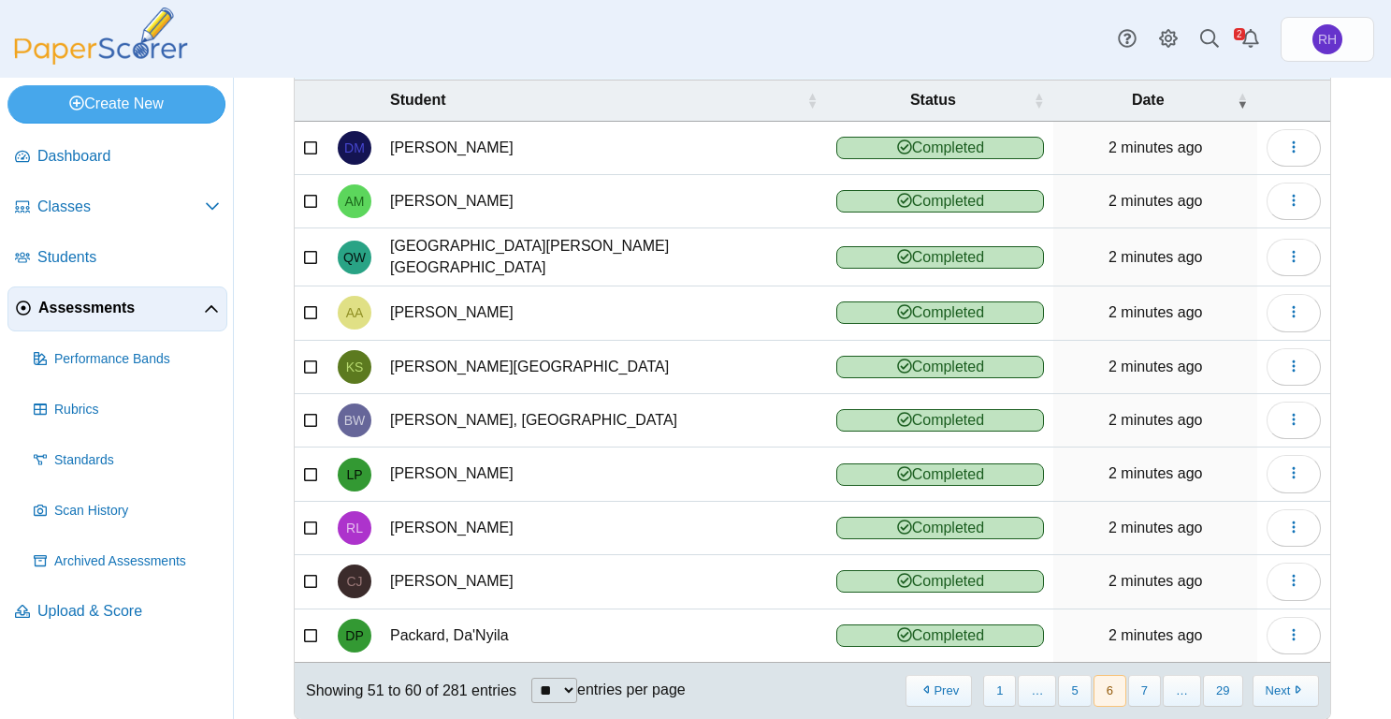
click at [1138, 697] on button "7" at bounding box center [1144, 690] width 33 height 31
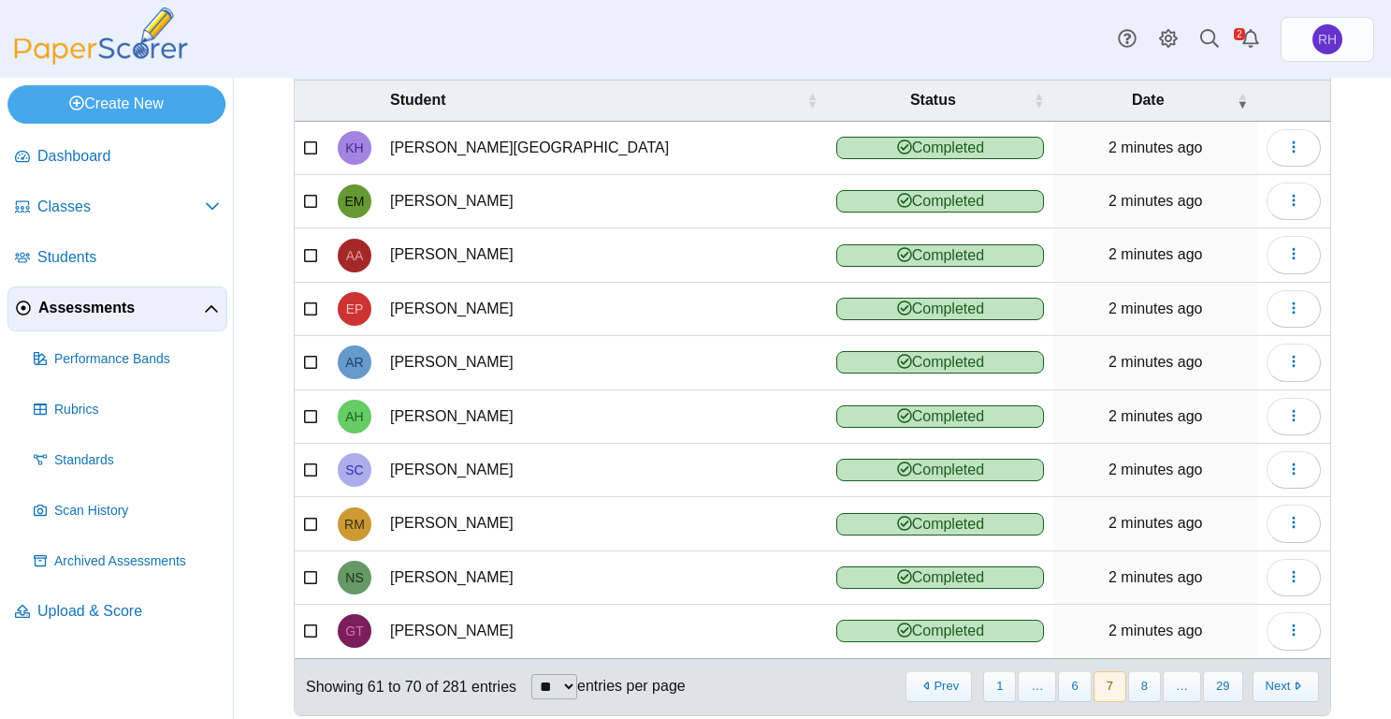
click at [1138, 697] on button "8" at bounding box center [1144, 686] width 33 height 31
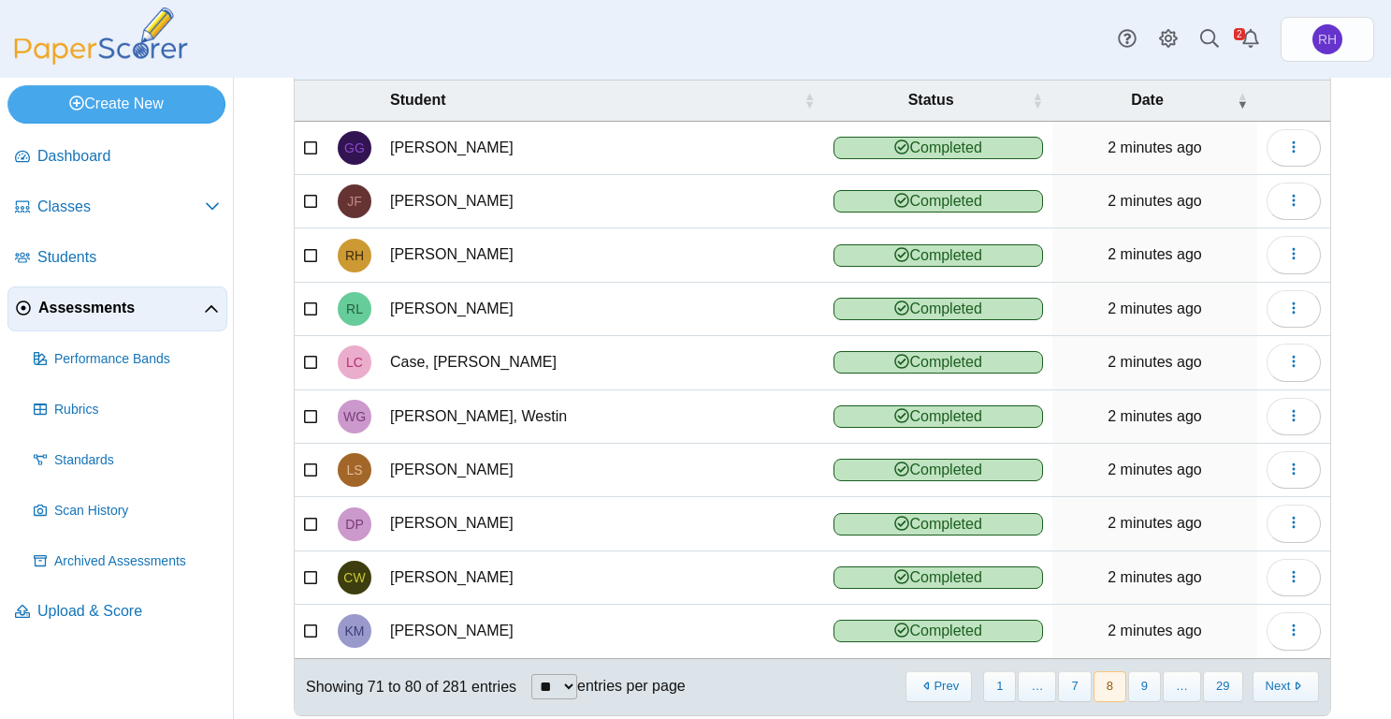
click at [1138, 697] on button "9" at bounding box center [1144, 686] width 33 height 31
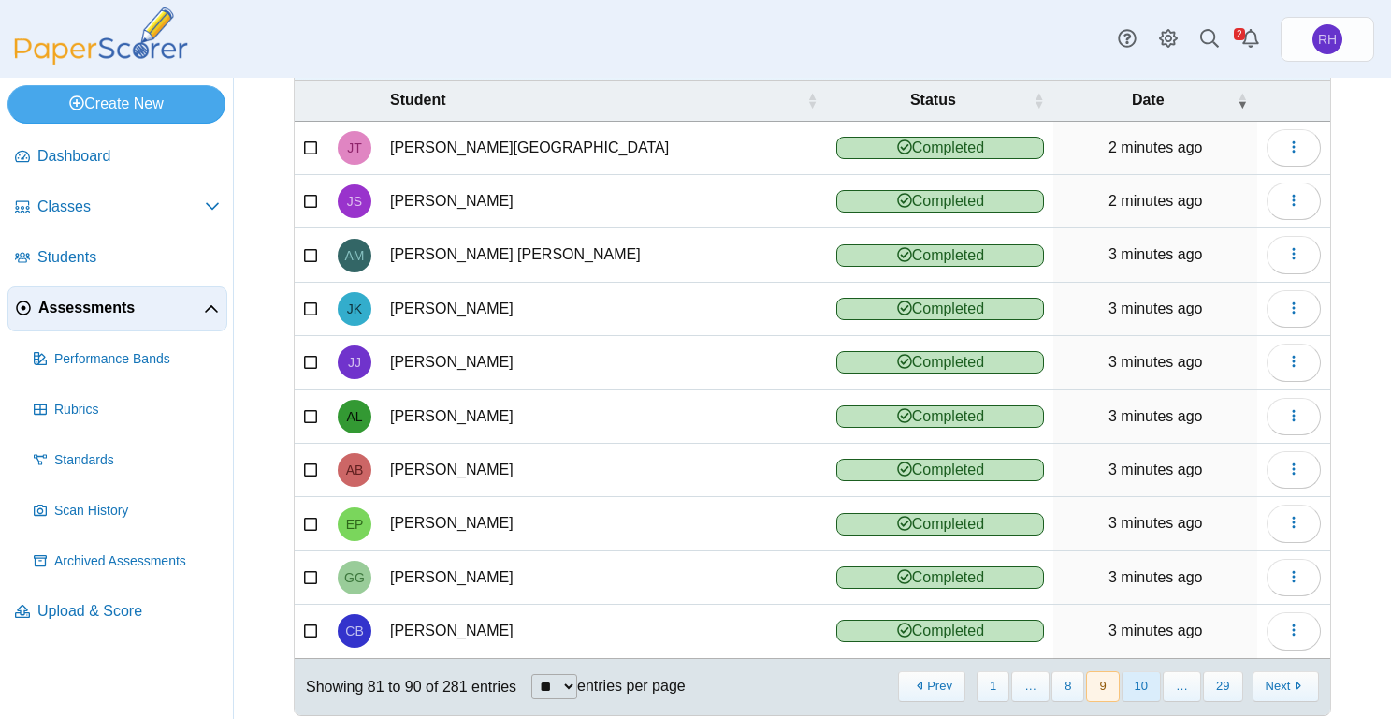
click at [1137, 696] on button "10" at bounding box center [1141, 686] width 39 height 31
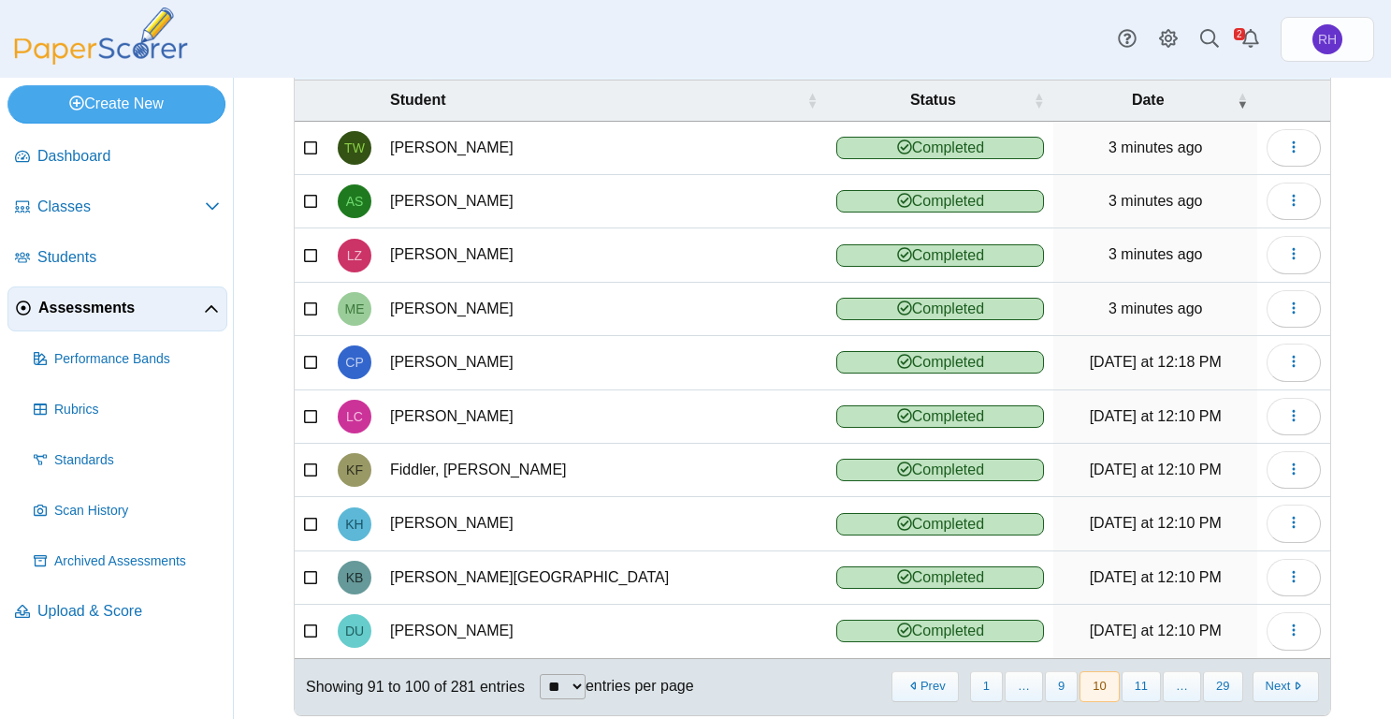
scroll to position [85, 0]
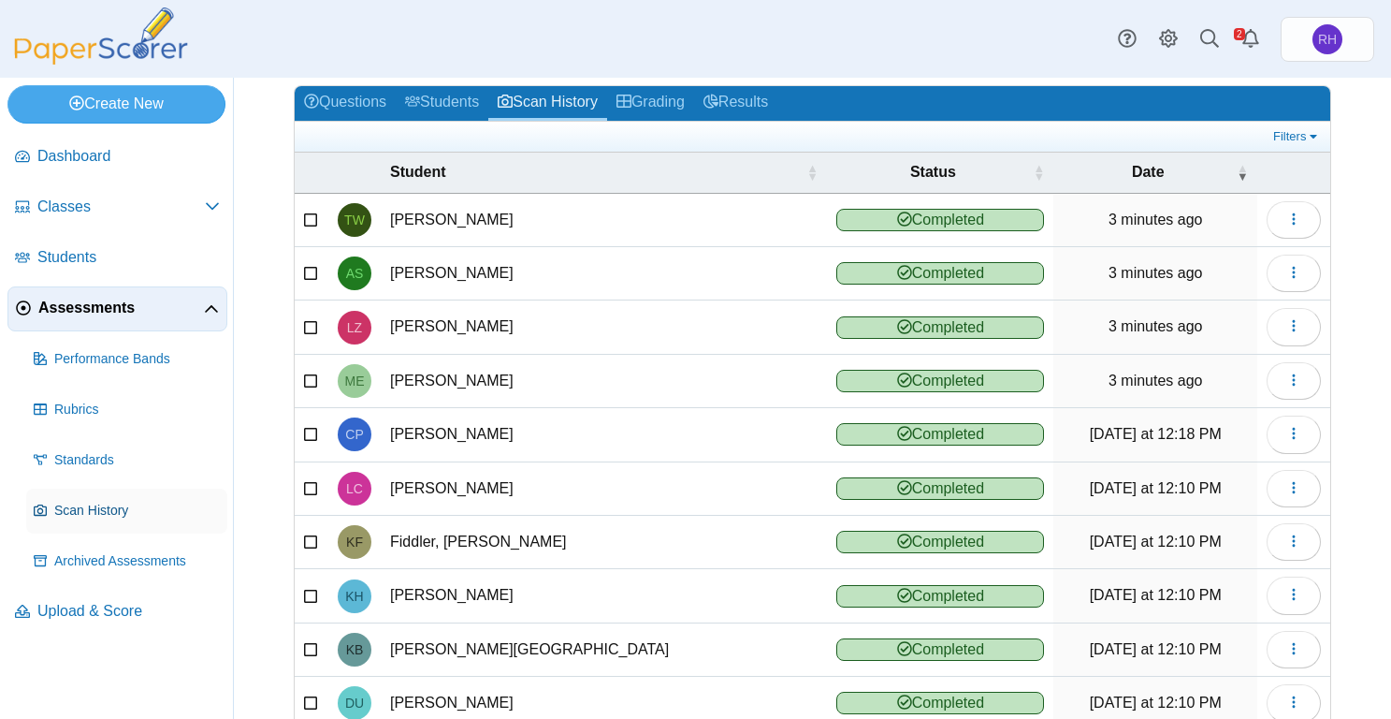
click at [100, 513] on span "Scan History" at bounding box center [137, 510] width 166 height 19
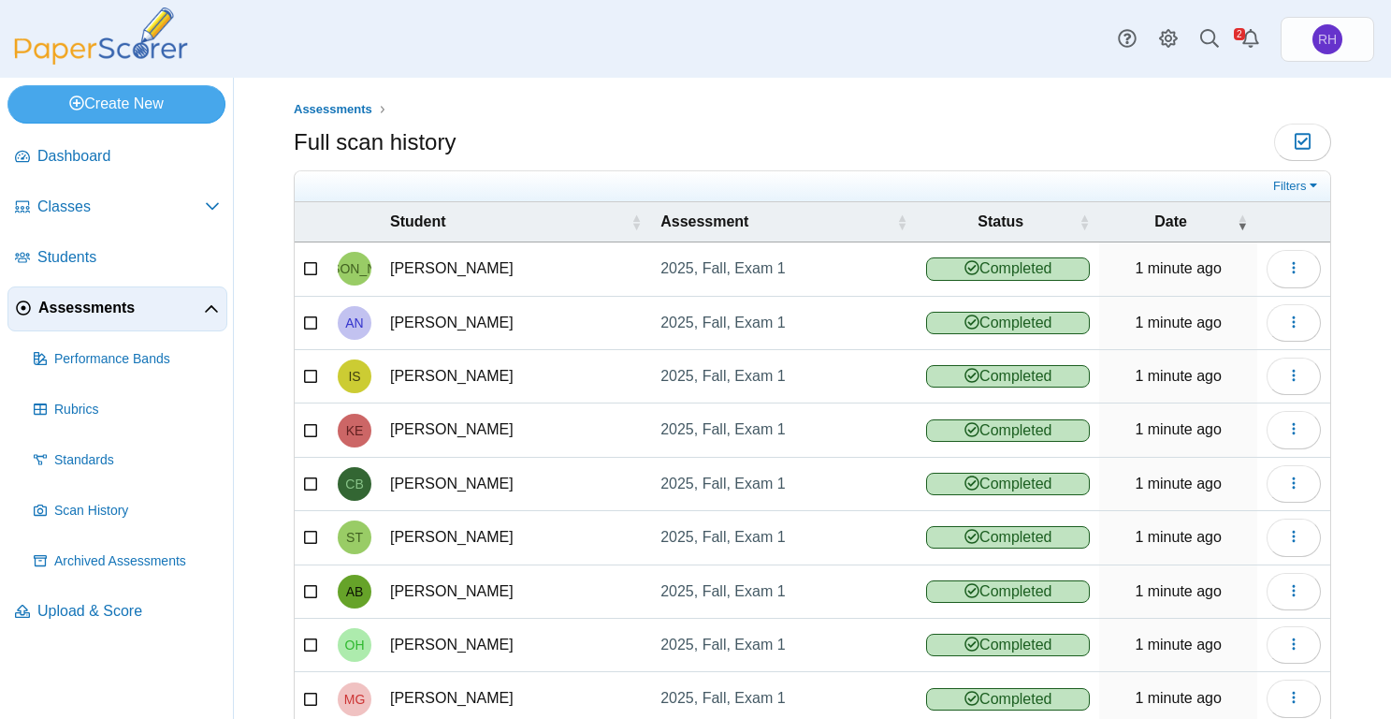
scroll to position [154, 0]
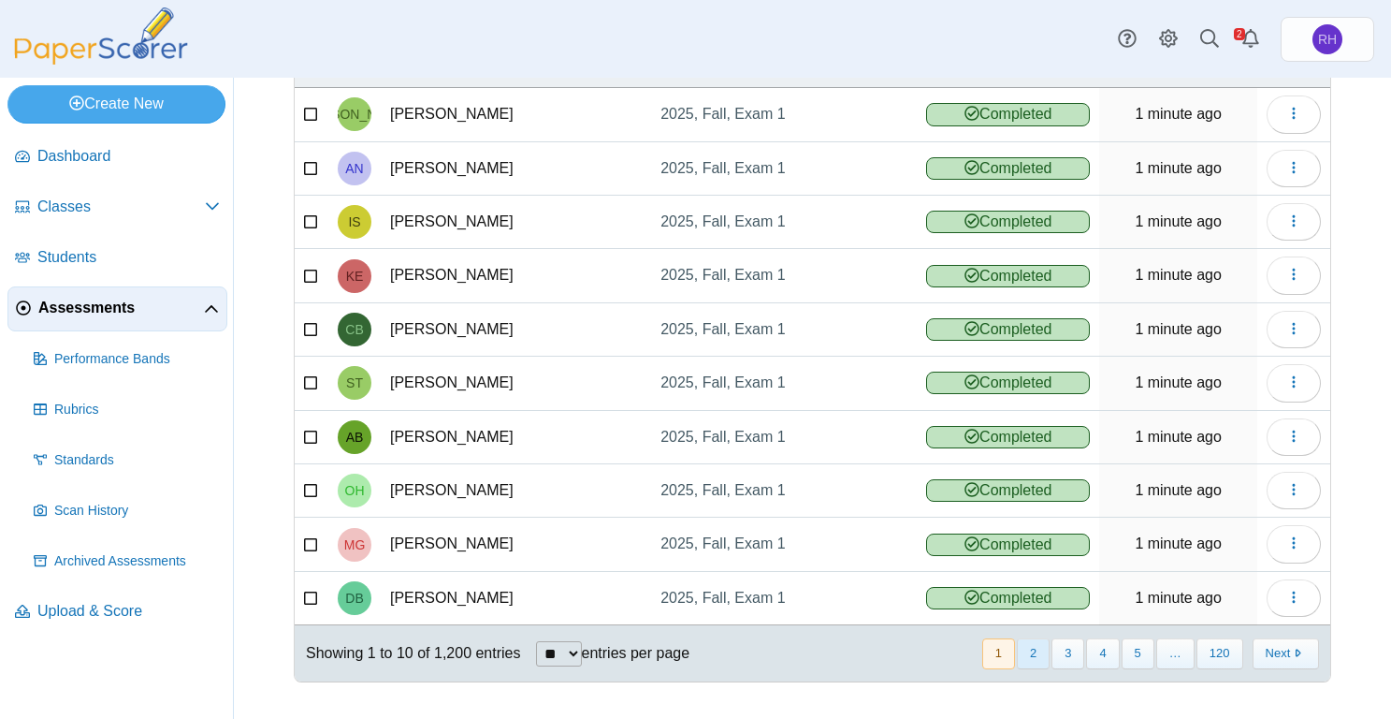
click at [1023, 650] on button "2" at bounding box center [1033, 653] width 33 height 31
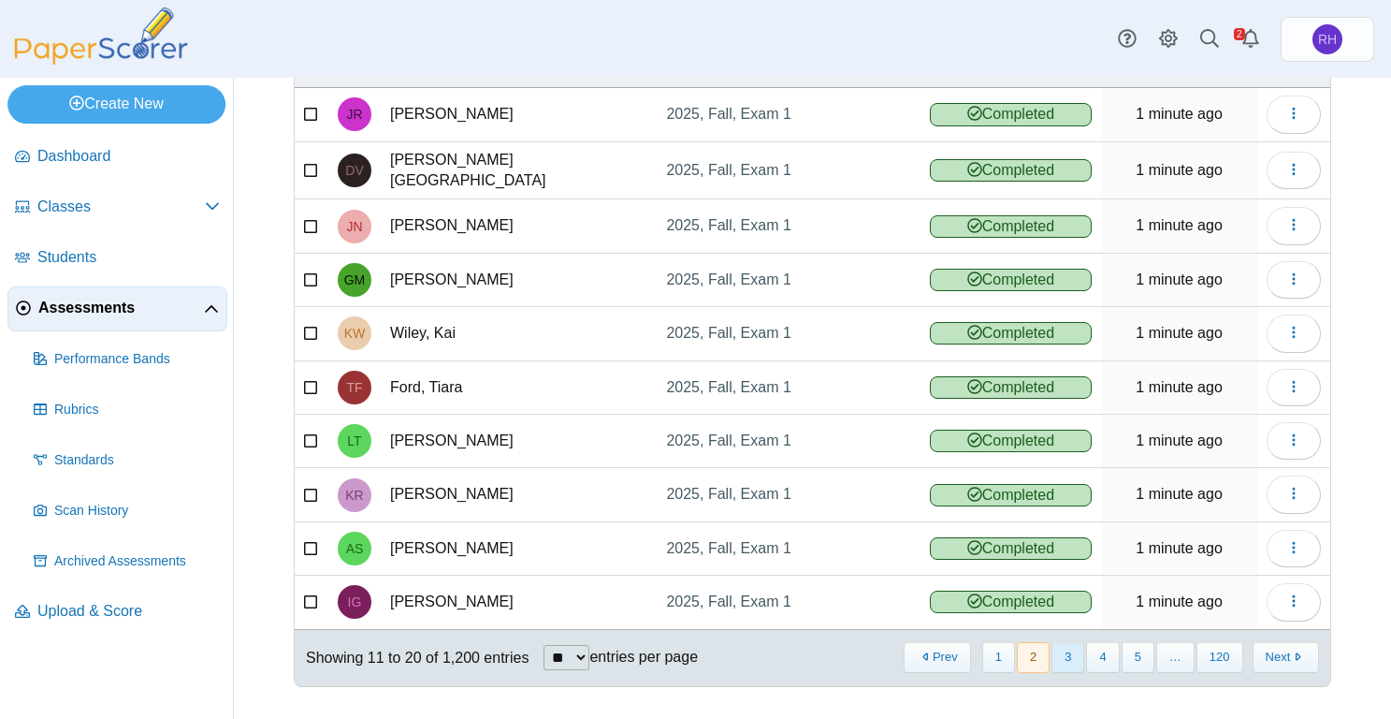
click at [1052, 658] on button "3" at bounding box center [1068, 657] width 33 height 31
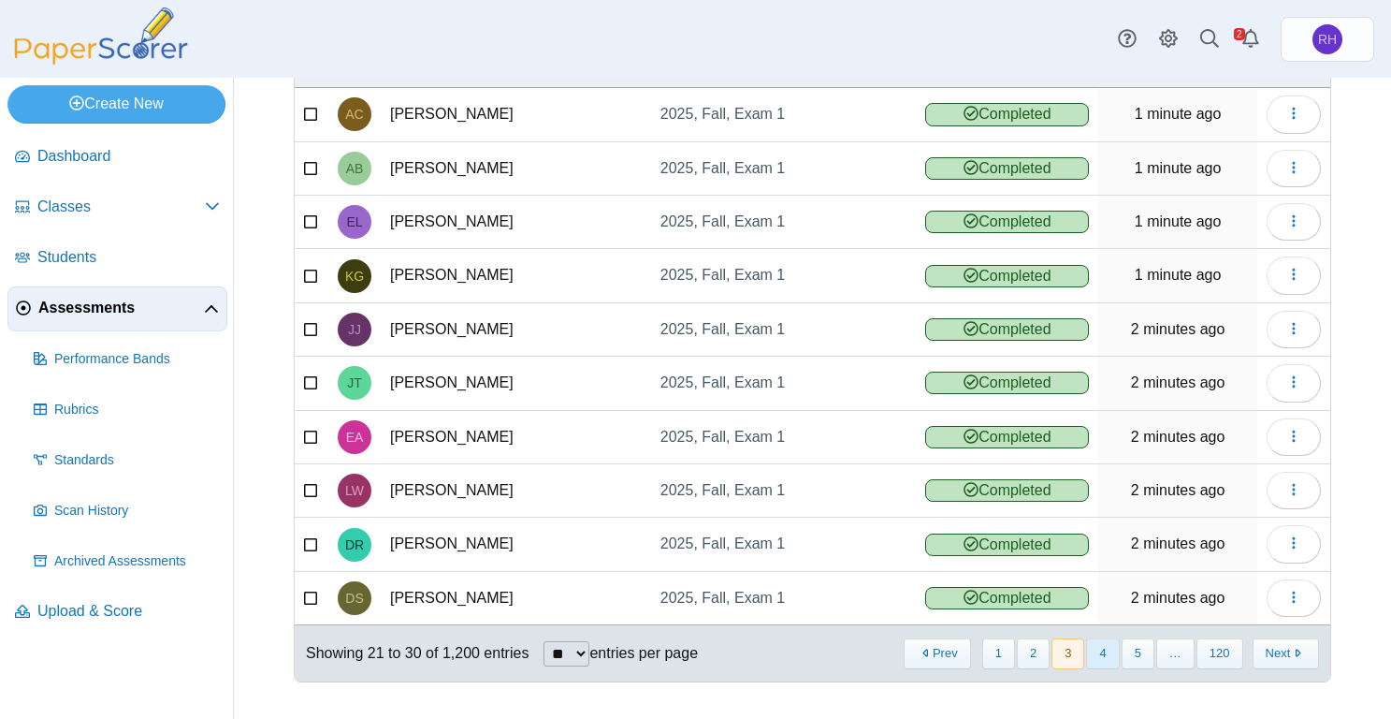
click at [1093, 657] on button "4" at bounding box center [1102, 653] width 33 height 31
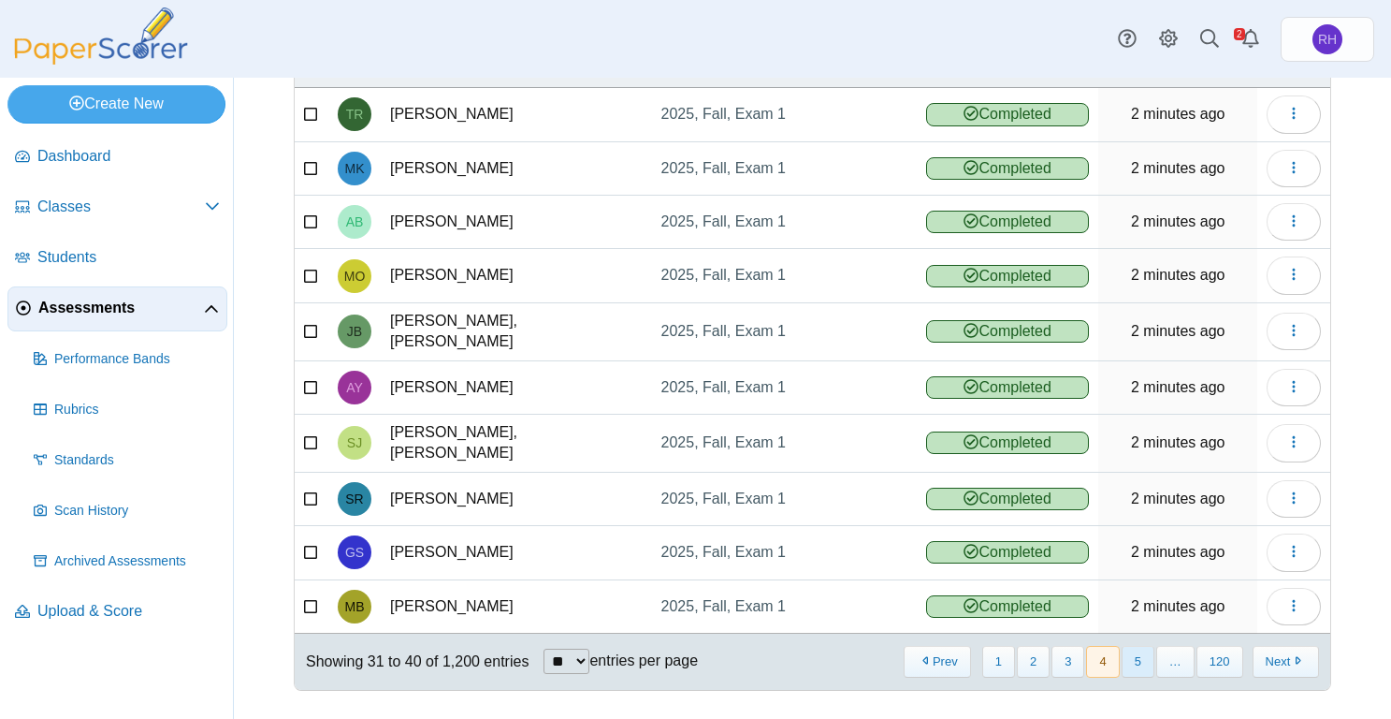
click at [1127, 651] on button "5" at bounding box center [1138, 661] width 33 height 31
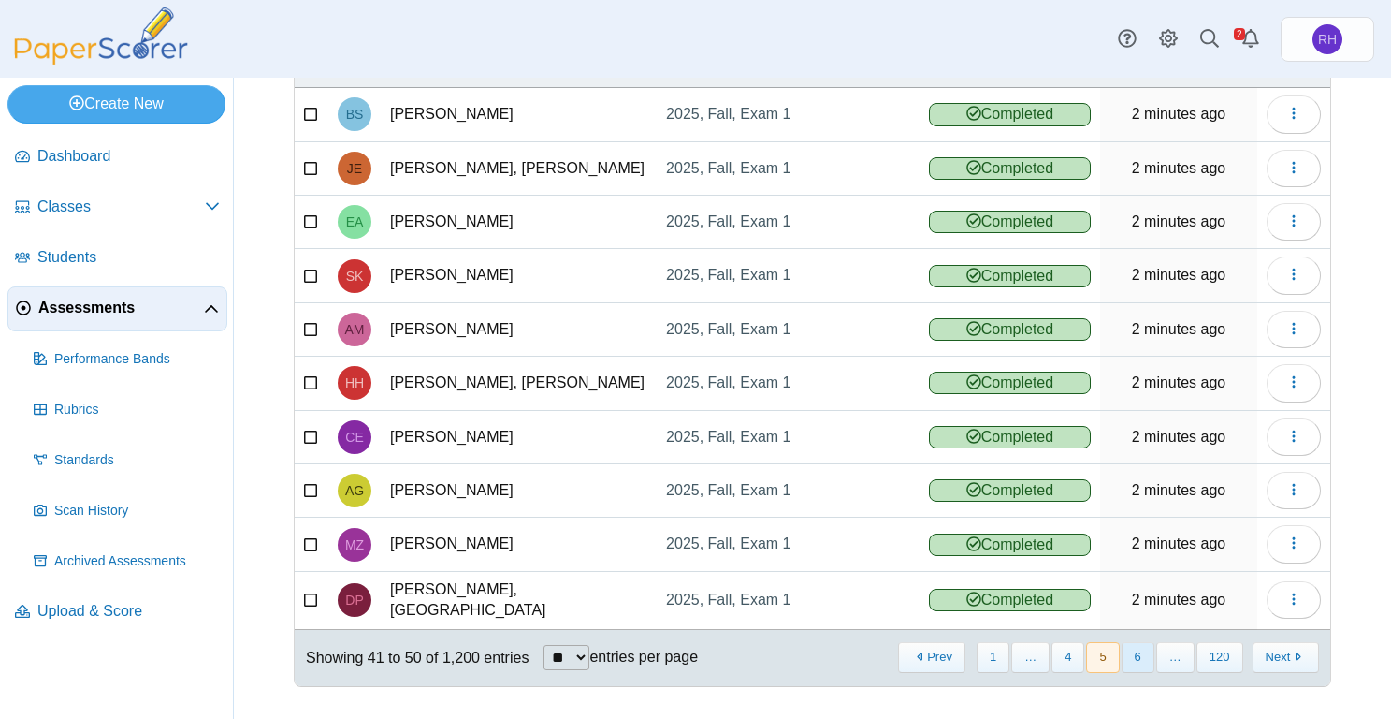
click at [1131, 659] on button "6" at bounding box center [1138, 657] width 33 height 31
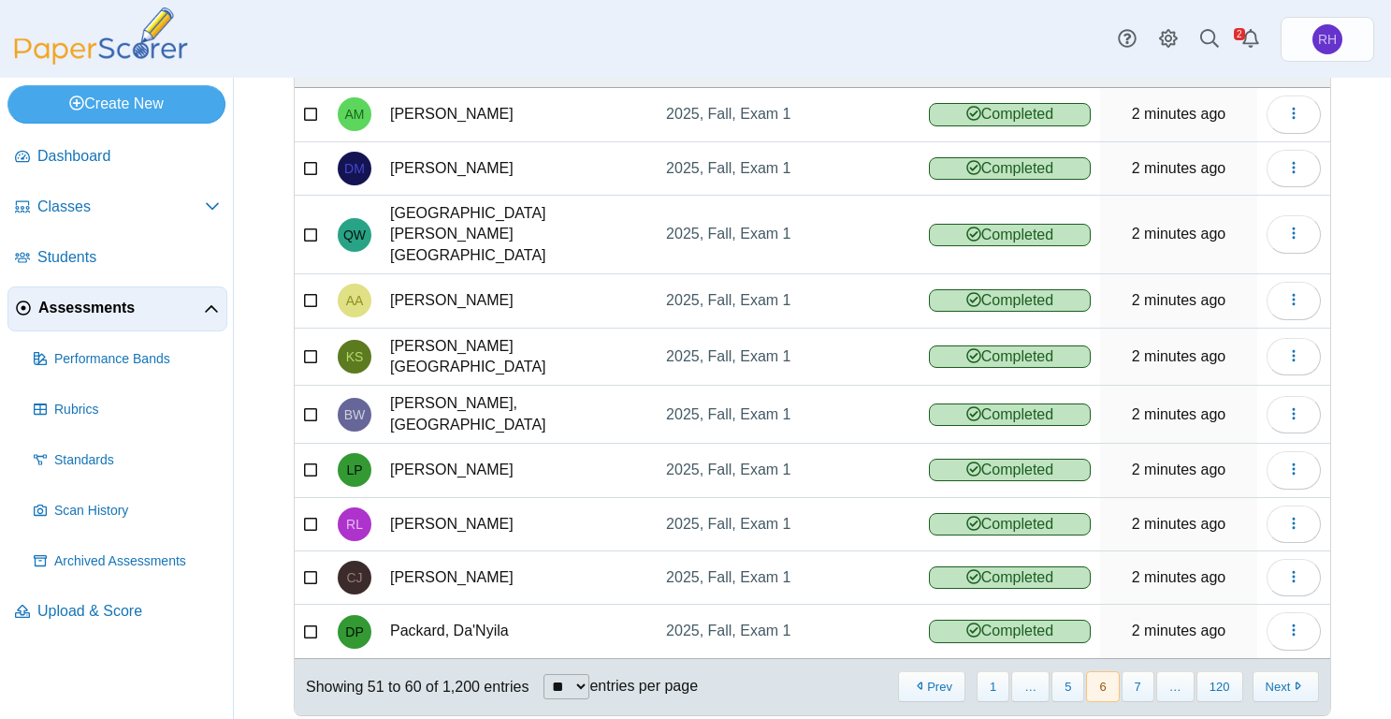
click at [1131, 671] on button "7" at bounding box center [1138, 686] width 33 height 31
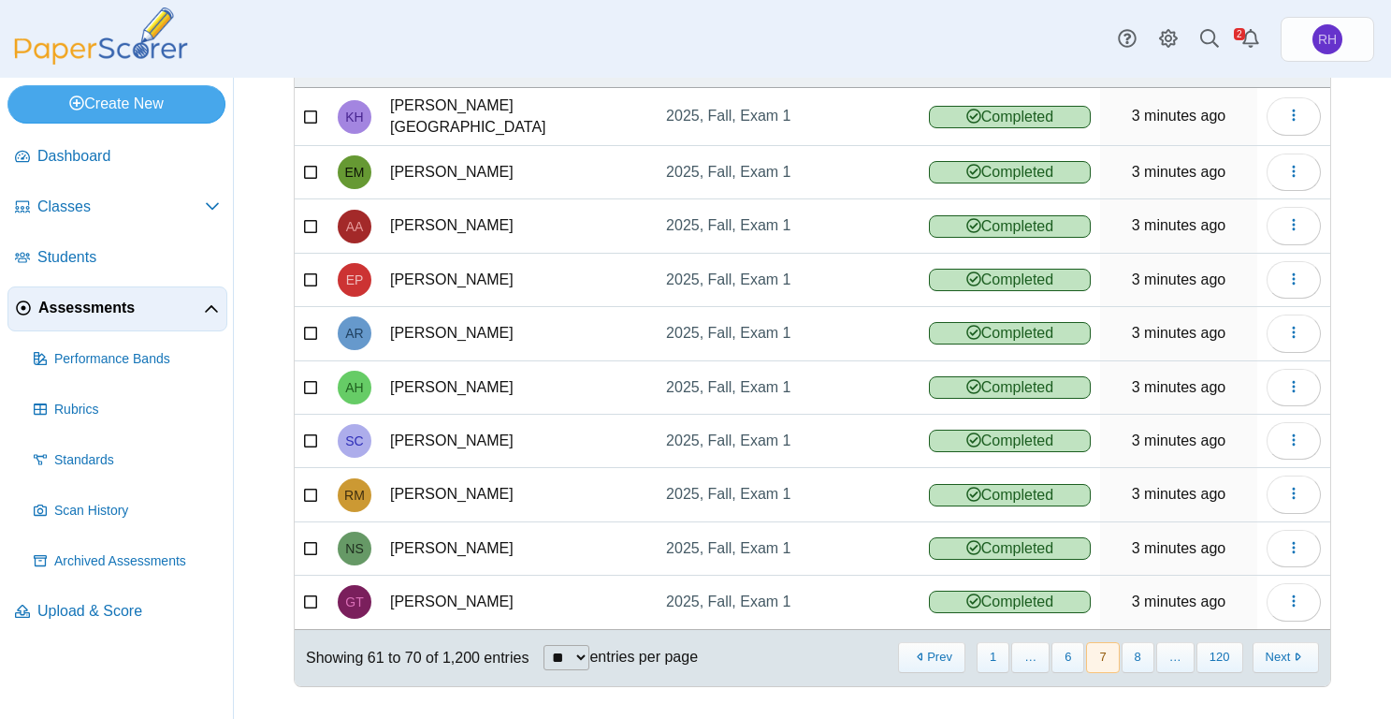
click at [1131, 659] on button "8" at bounding box center [1138, 657] width 33 height 31
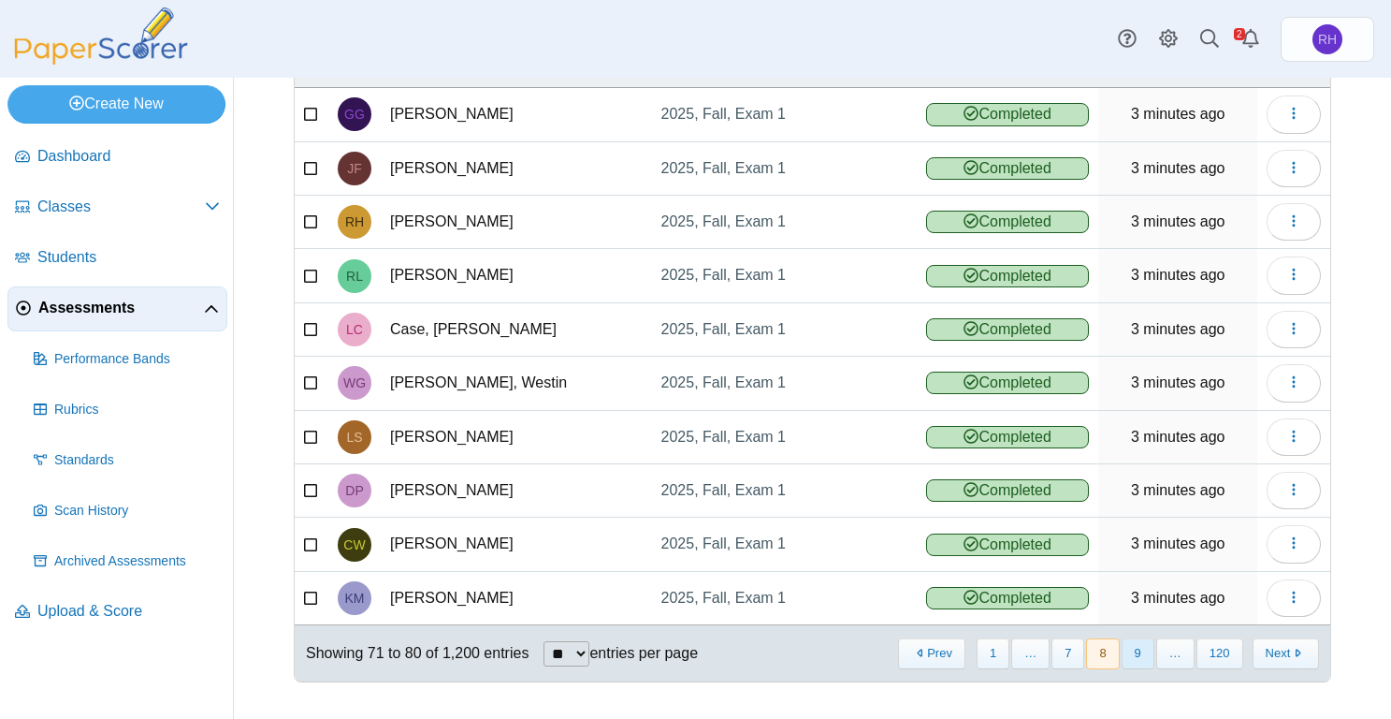
click at [1131, 658] on button "9" at bounding box center [1138, 653] width 33 height 31
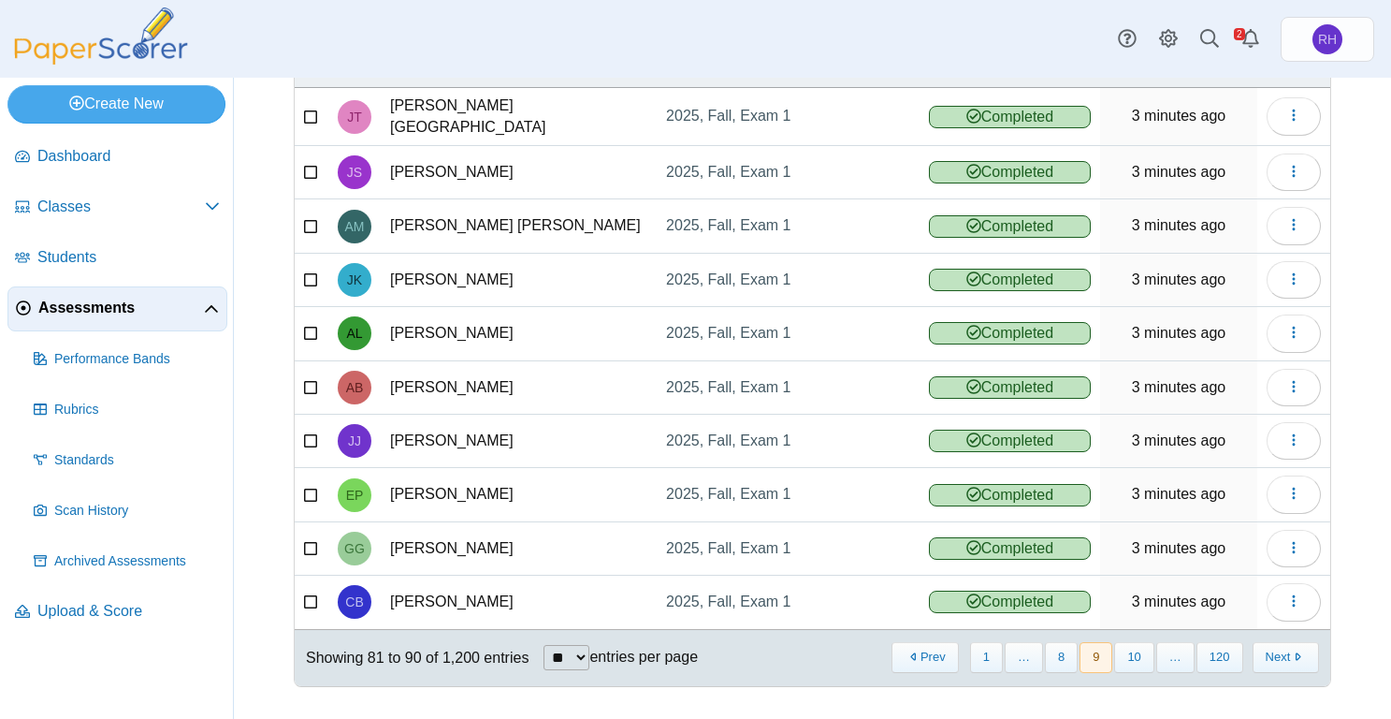
click at [1131, 658] on button "10" at bounding box center [1133, 657] width 39 height 31
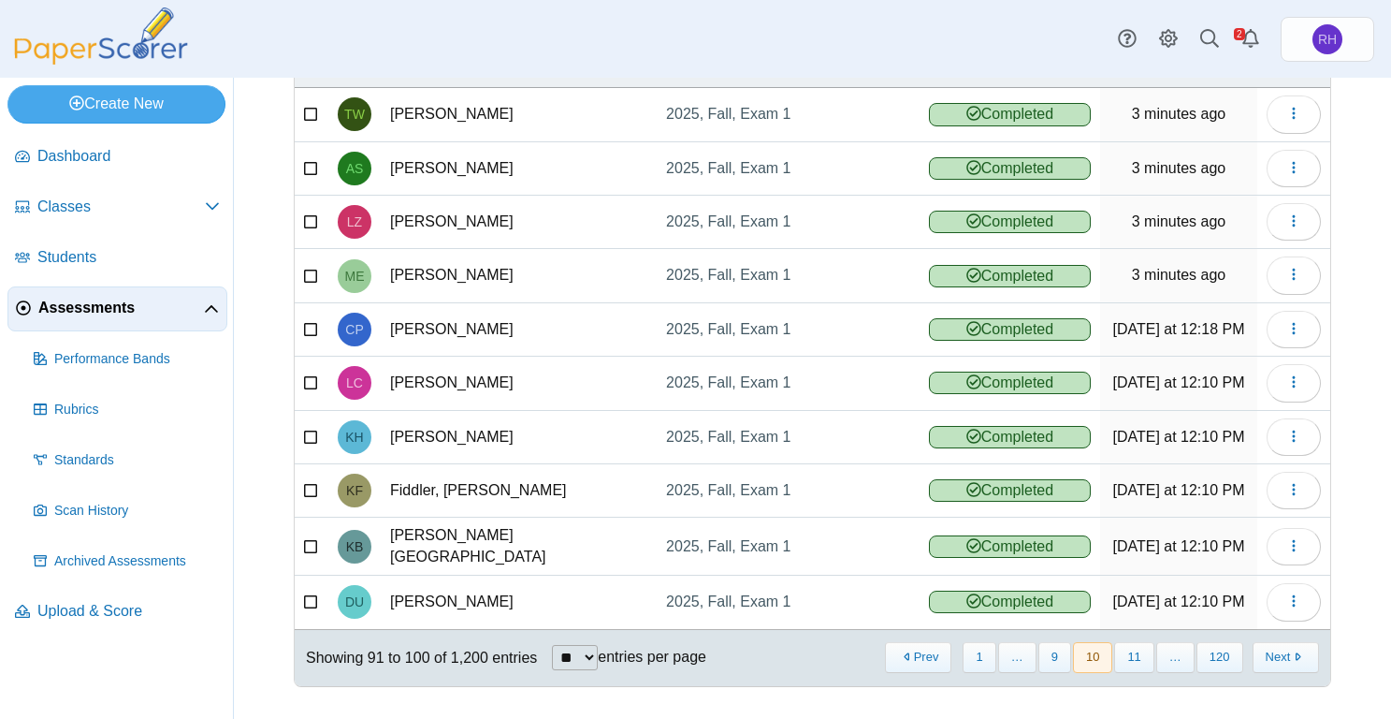
click at [1131, 658] on button "11" at bounding box center [1133, 657] width 39 height 31
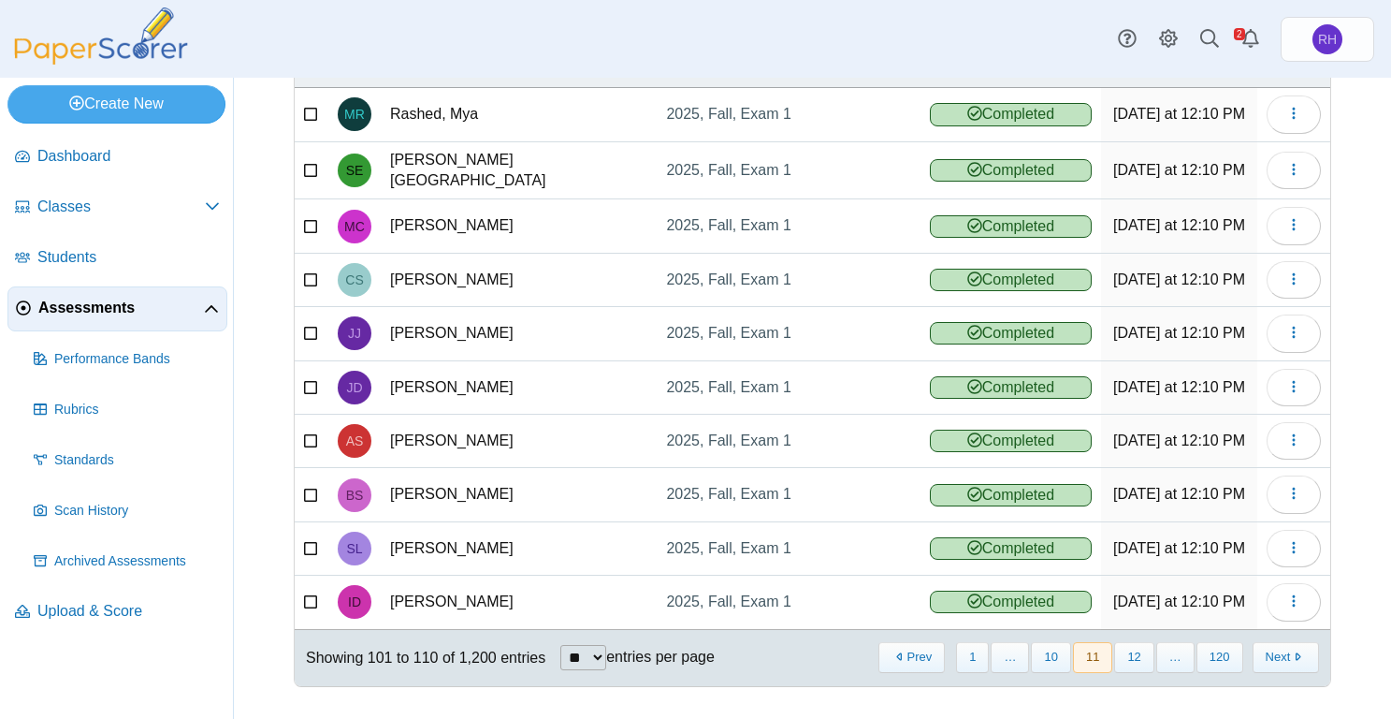
click at [1131, 658] on button "12" at bounding box center [1133, 657] width 39 height 31
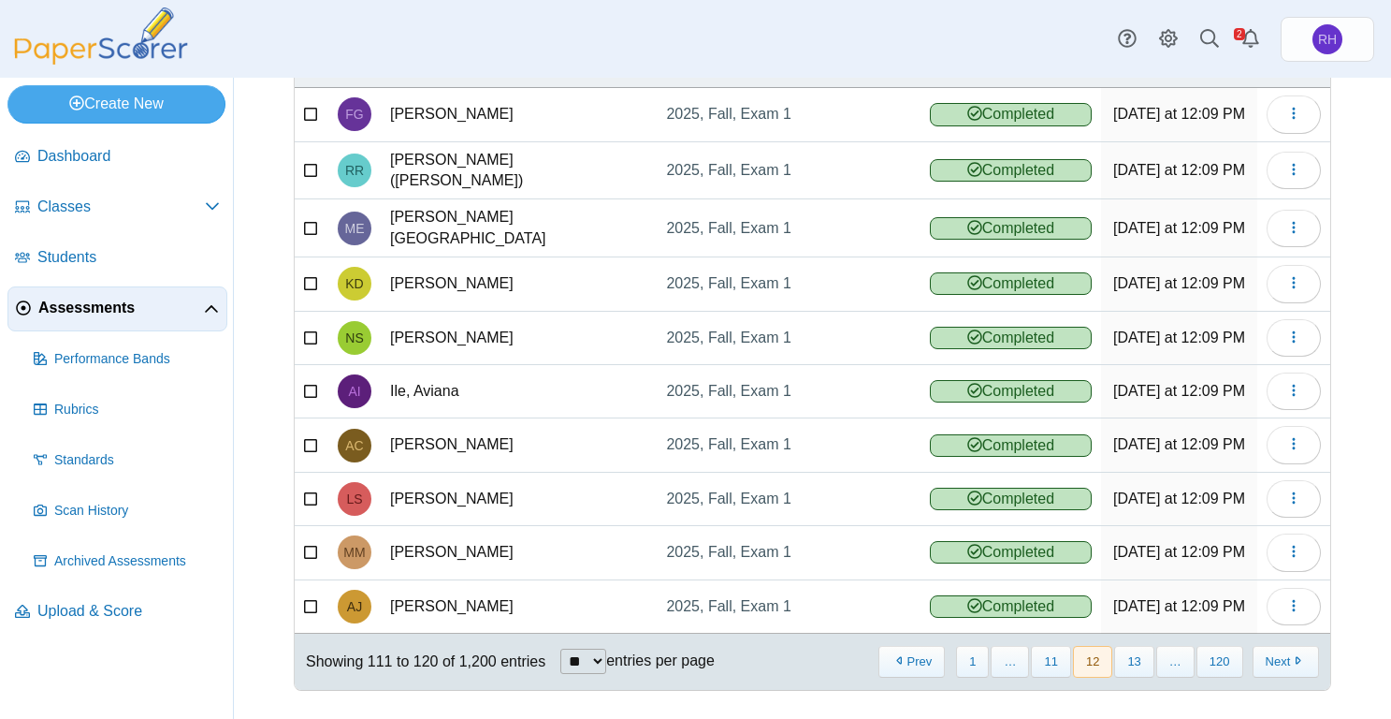
click at [1131, 658] on button "13" at bounding box center [1133, 661] width 39 height 31
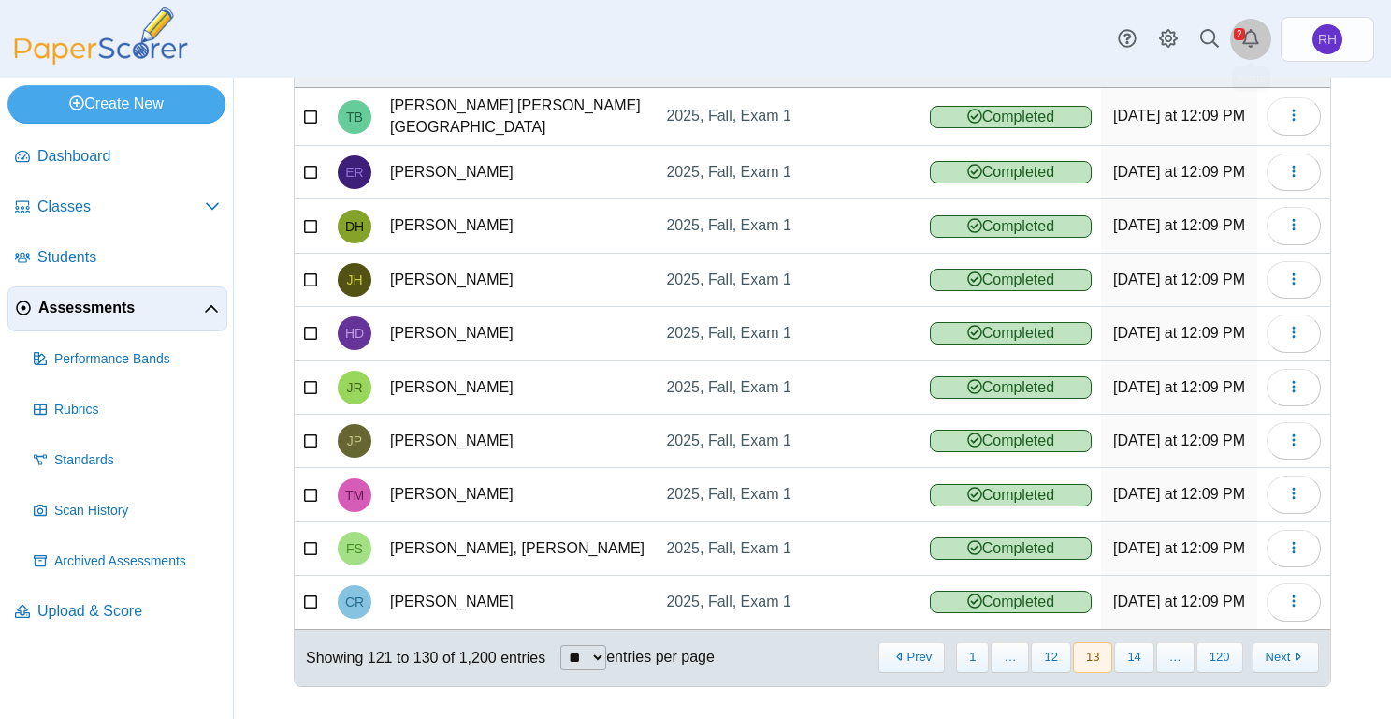
click at [1239, 31] on link "Alerts" at bounding box center [1250, 39] width 41 height 41
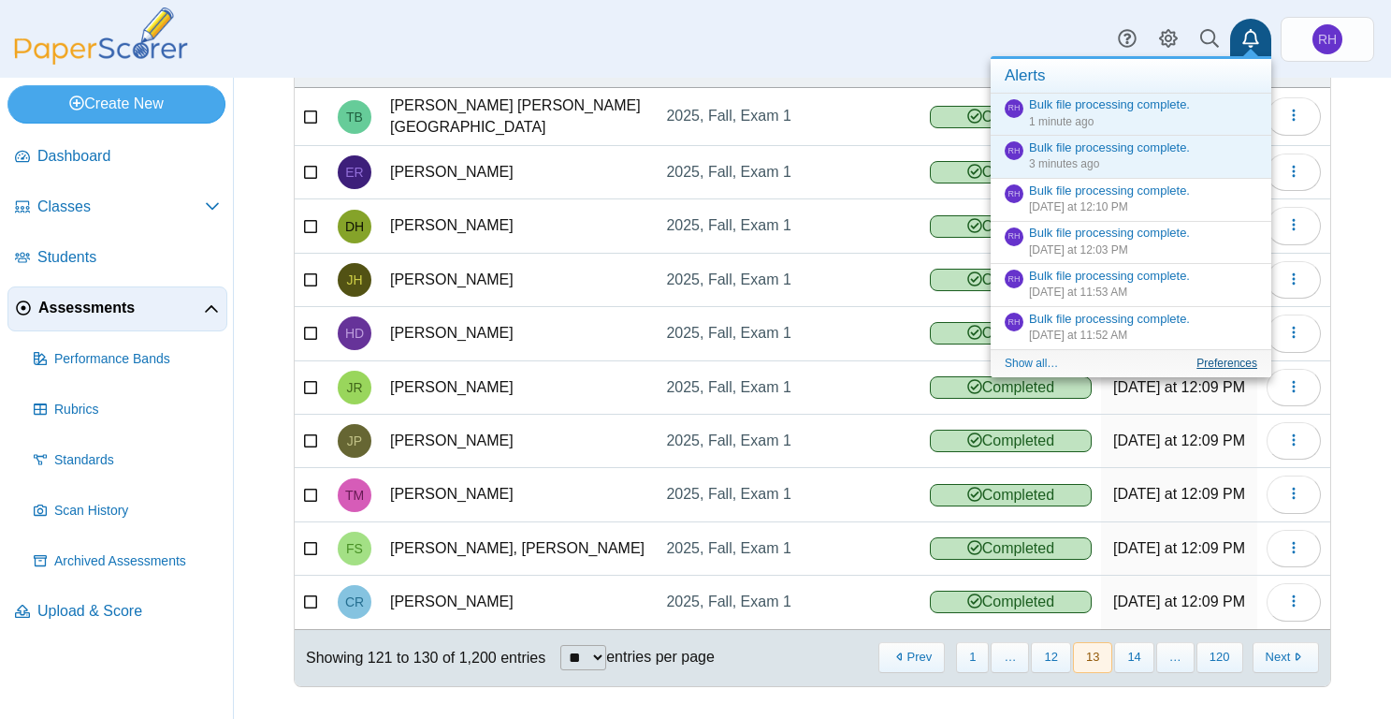
click at [1213, 360] on link "Preferences" at bounding box center [1227, 362] width 61 height 13
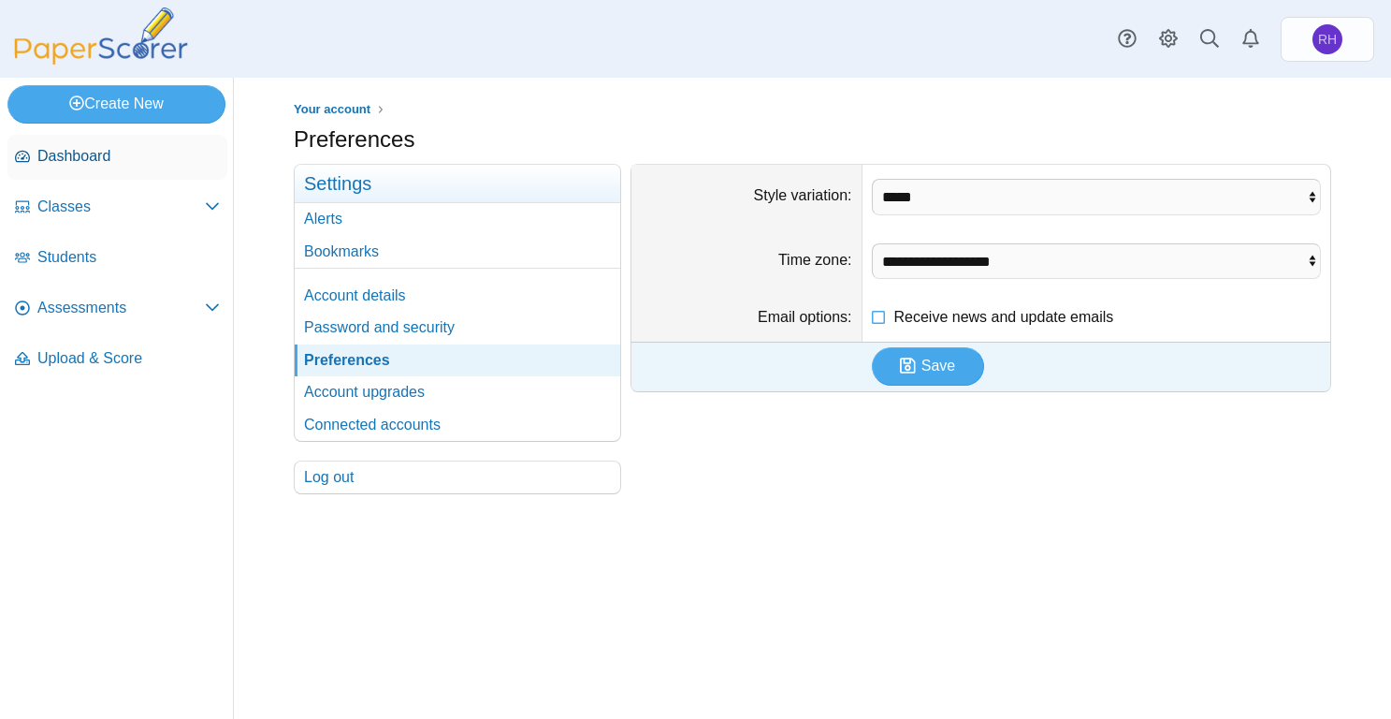
click at [97, 157] on span "Dashboard" at bounding box center [128, 156] width 182 height 21
